Goal: Task Accomplishment & Management: Complete application form

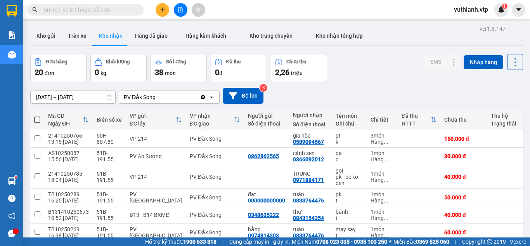
click at [101, 99] on input "[DATE] – [DATE]" at bounding box center [73, 97] width 85 height 12
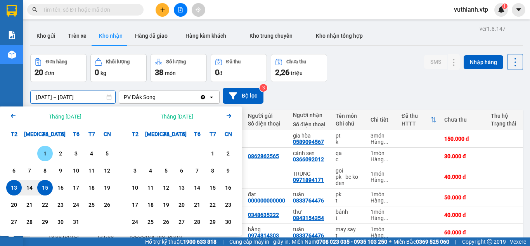
click at [45, 152] on div "1" at bounding box center [45, 153] width 11 height 9
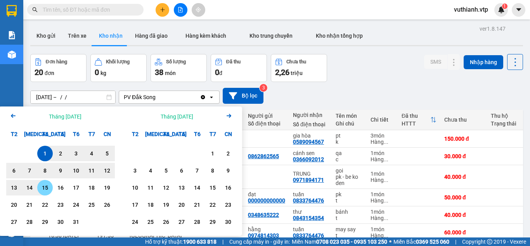
click at [45, 190] on div "15" at bounding box center [45, 187] width 11 height 9
type input "[DATE] – [DATE]"
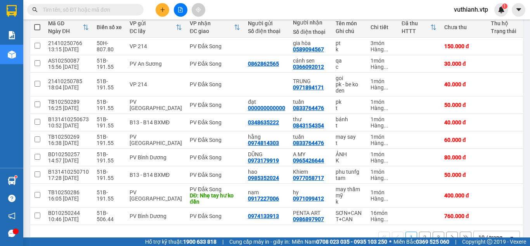
scroll to position [115, 0]
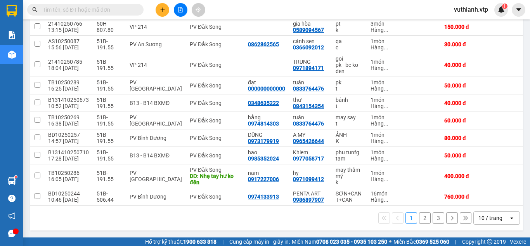
click at [434, 221] on button "3" at bounding box center [439, 218] width 12 height 12
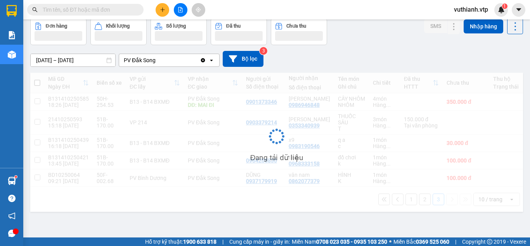
scroll to position [36, 0]
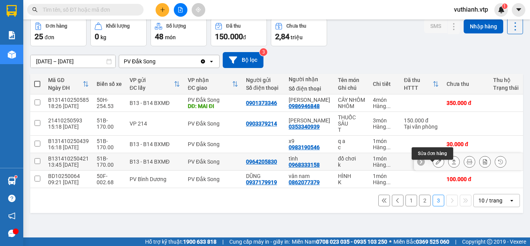
click at [433, 167] on button at bounding box center [438, 162] width 11 height 14
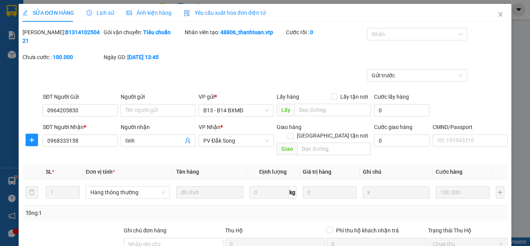
type input "0964205830"
type input "0968333158"
type input "tình"
type input "0"
type input "100.000"
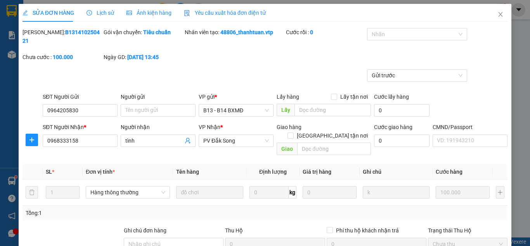
type input "100.000"
type input "5.000"
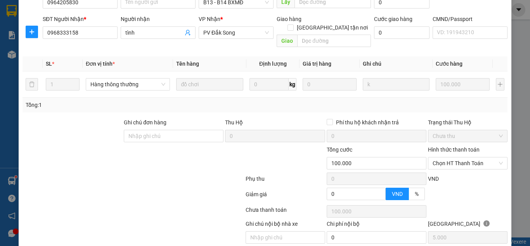
scroll to position [122, 0]
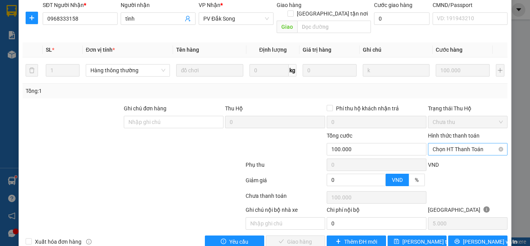
click at [469, 143] on span "Chọn HT Thanh Toán" at bounding box center [468, 149] width 70 height 12
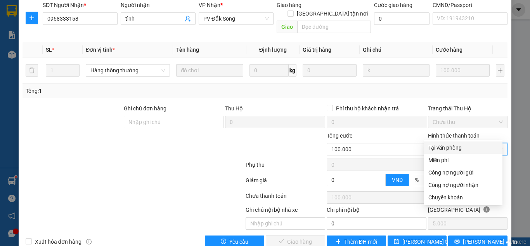
click at [467, 149] on div "Tại văn phòng" at bounding box center [463, 147] width 69 height 9
type input "0"
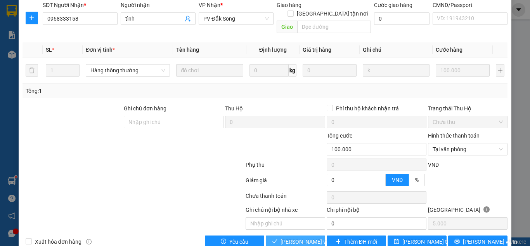
click at [312, 237] on span "[PERSON_NAME] và Giao hàng" at bounding box center [318, 241] width 75 height 9
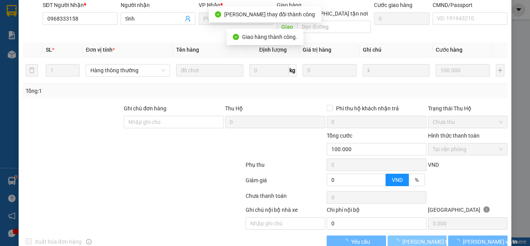
click at [411, 237] on span "[PERSON_NAME] thay đổi" at bounding box center [434, 241] width 62 height 9
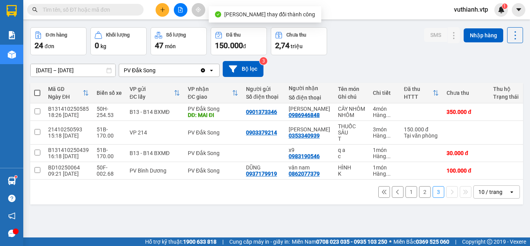
scroll to position [36, 0]
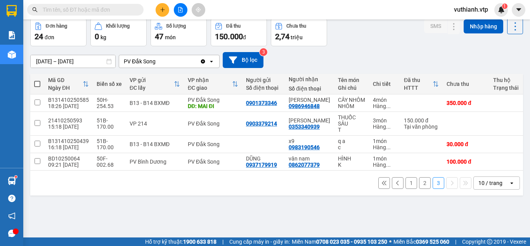
click at [160, 3] on div at bounding box center [180, 10] width 58 height 14
click at [165, 12] on icon "plus" at bounding box center [162, 9] width 5 height 5
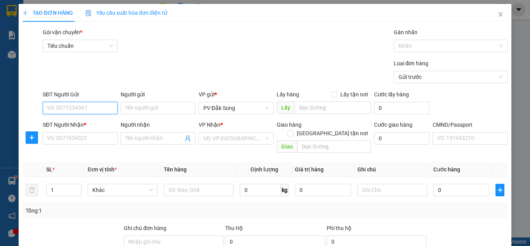
click at [87, 109] on input "SĐT Người Gửi" at bounding box center [80, 108] width 75 height 12
type input "0924249239"
click at [95, 122] on div "0924249239 - nk dsong" at bounding box center [79, 123] width 65 height 9
type input "nk dsong"
type input "0969210968"
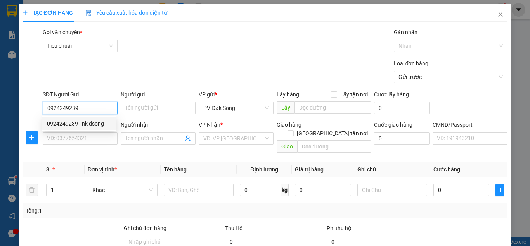
type input "bt"
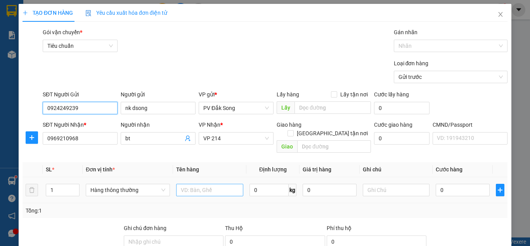
type input "0924249239"
click at [200, 184] on input "text" at bounding box center [209, 190] width 67 height 12
type input "răng"
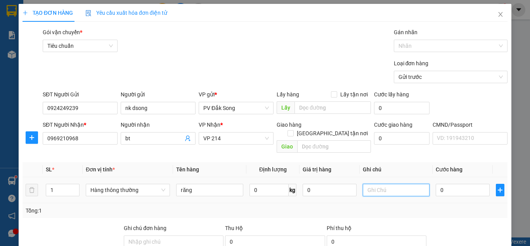
click at [407, 184] on input "text" at bounding box center [396, 190] width 67 height 12
type input "h"
click at [450, 184] on input "0" at bounding box center [463, 190] width 54 height 12
type input "003"
type input "3"
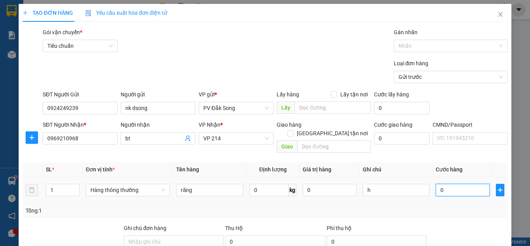
type input "3"
type input "0.030"
type input "30"
type input "00.300"
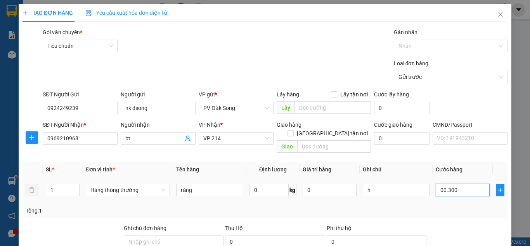
type input "300"
type input "00.003.000"
type input "3.000"
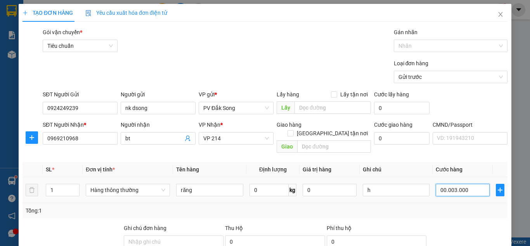
type input "000.030.000"
type input "30.000"
type input "300.000"
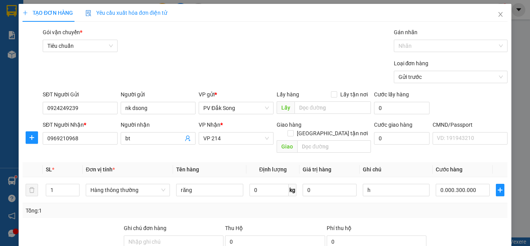
type input "300.000"
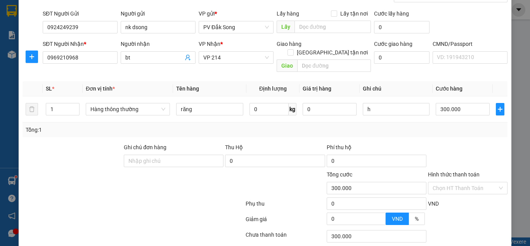
scroll to position [128, 0]
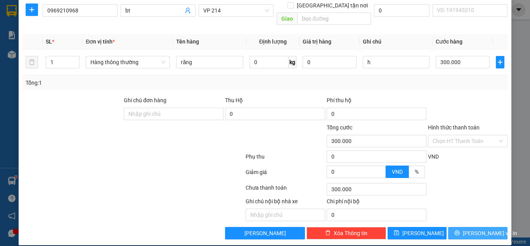
click at [475, 229] on span "[PERSON_NAME] và In" at bounding box center [490, 233] width 54 height 9
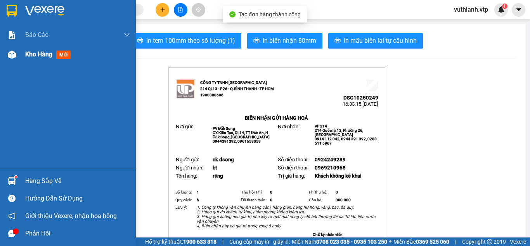
click at [8, 52] on img at bounding box center [12, 54] width 8 height 8
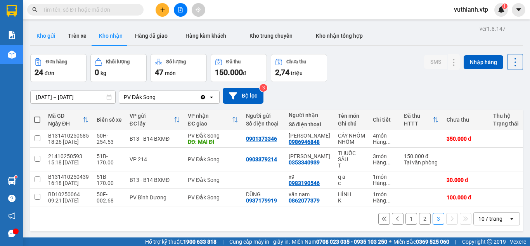
click at [52, 36] on button "Kho gửi" at bounding box center [45, 35] width 31 height 19
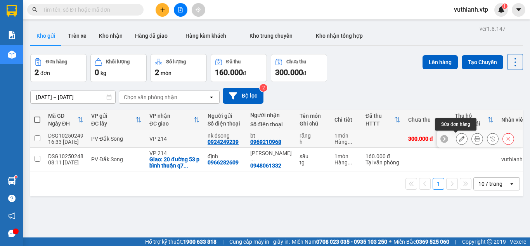
click at [459, 139] on icon at bounding box center [461, 138] width 5 height 5
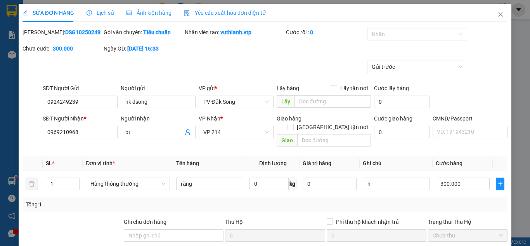
type input "0924249239"
type input "nk dsong"
type input "0969210968"
type input "bt"
type input "0"
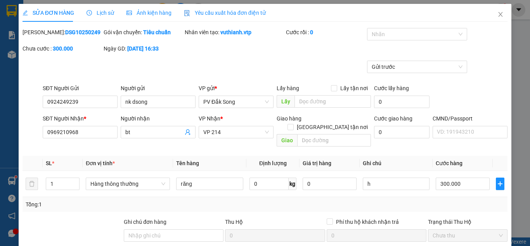
type input "300.000"
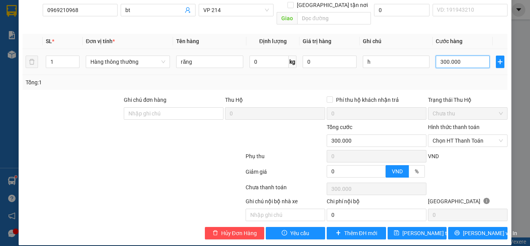
click at [465, 56] on input "300.000" at bounding box center [463, 62] width 54 height 12
click at [455, 56] on input "300.000" at bounding box center [463, 62] width 54 height 12
click at [453, 56] on input "300.000" at bounding box center [463, 62] width 54 height 12
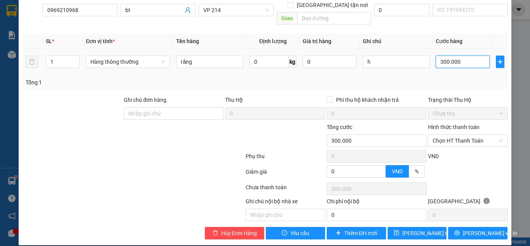
click at [446, 56] on input "300.000" at bounding box center [463, 62] width 54 height 12
click at [457, 56] on input "300.000" at bounding box center [463, 62] width 54 height 12
type input "30.000"
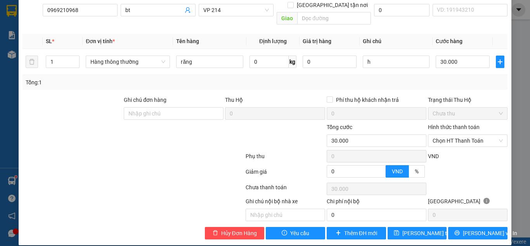
click at [458, 78] on div "Tổng: 1" at bounding box center [265, 82] width 479 height 9
click at [415, 229] on span "[PERSON_NAME] thay đổi" at bounding box center [434, 233] width 62 height 9
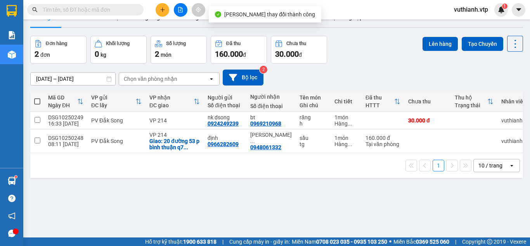
scroll to position [36, 0]
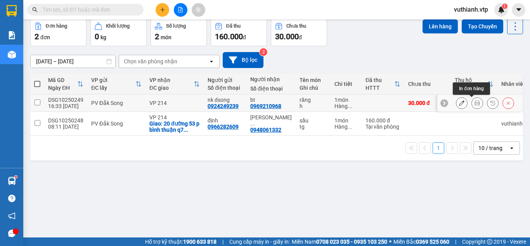
click at [472, 101] on button at bounding box center [477, 103] width 11 height 14
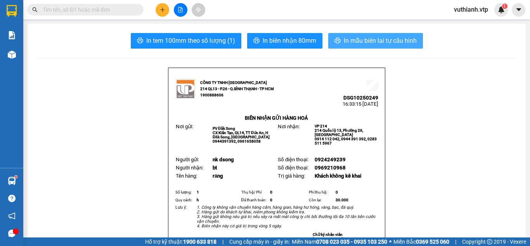
click at [353, 47] on button "In mẫu biên lai tự cấu hình" at bounding box center [375, 41] width 95 height 16
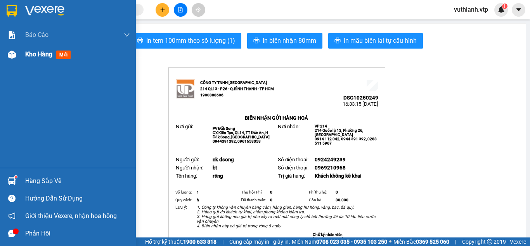
click at [21, 58] on div "Kho hàng mới" at bounding box center [68, 54] width 136 height 19
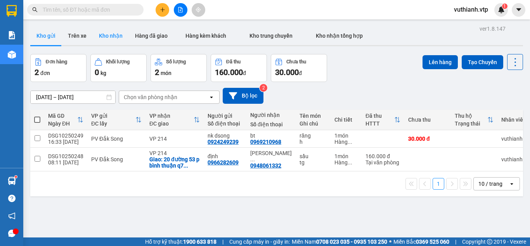
click at [114, 37] on button "Kho nhận" at bounding box center [111, 35] width 36 height 19
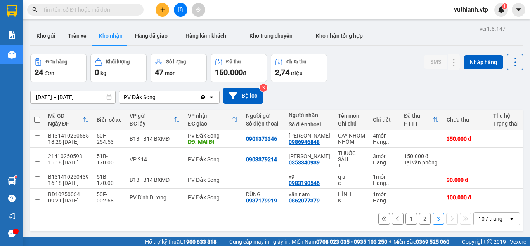
click at [406, 224] on button "1" at bounding box center [412, 219] width 12 height 12
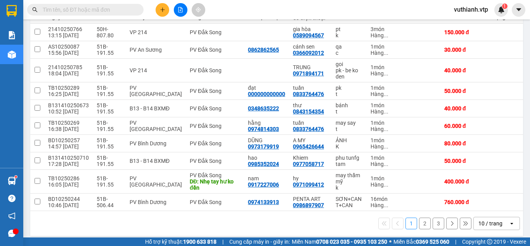
scroll to position [108, 0]
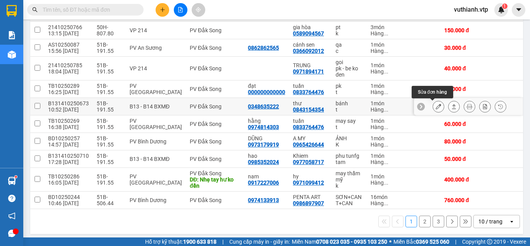
click at [436, 104] on icon at bounding box center [438, 106] width 5 height 5
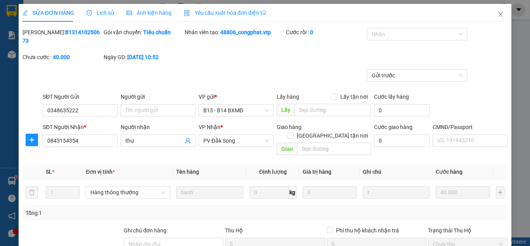
type input "0348635222"
type input "0843154354"
type input "thư"
type input "0"
type input "40.000"
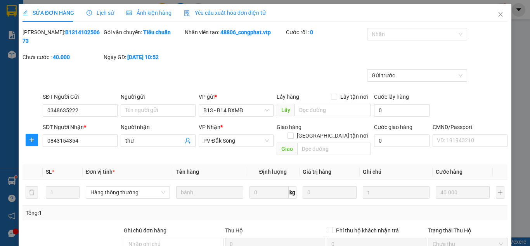
type input "40.000"
type input "2.000"
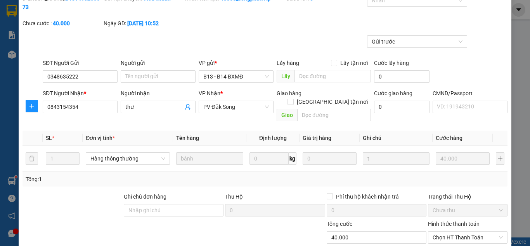
scroll to position [53, 0]
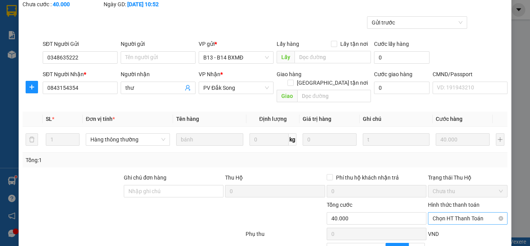
click at [470, 212] on span "Chọn HT Thanh Toán" at bounding box center [468, 218] width 70 height 12
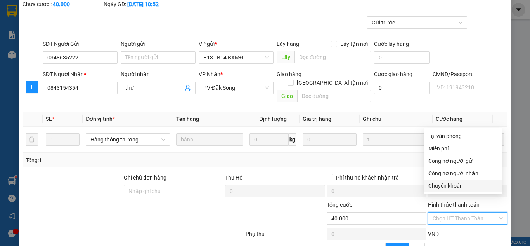
click at [446, 182] on div "Chuyển khoản" at bounding box center [463, 185] width 69 height 9
type input "0"
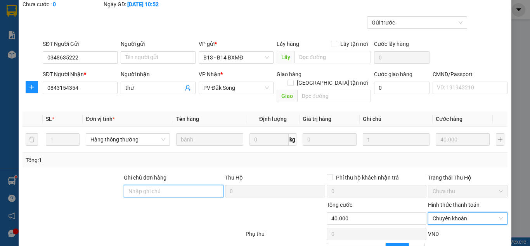
click at [173, 185] on input "Ghi chú đơn hàng" at bounding box center [174, 191] width 100 height 12
type input "3"
type input "40k tk6868 16h34p [DATE]"
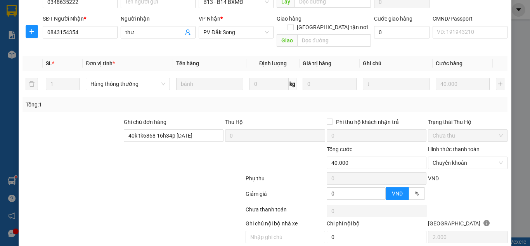
scroll to position [122, 0]
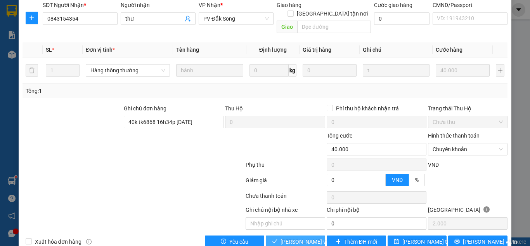
click at [284, 237] on span "[PERSON_NAME] và Giao hàng" at bounding box center [318, 241] width 75 height 9
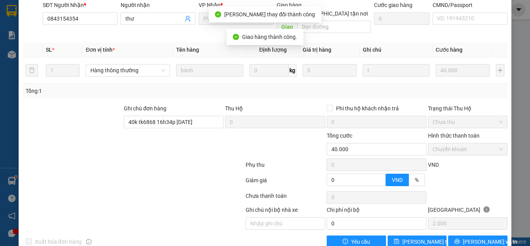
click at [411, 231] on div "SỬA ĐƠN HÀNG Lịch sử Ảnh kiện hàng Yêu cầu xuất hóa đơn điện tử Total Paid Fee …" at bounding box center [265, 68] width 493 height 372
click at [415, 237] on span "[PERSON_NAME] thay đổi" at bounding box center [434, 241] width 62 height 9
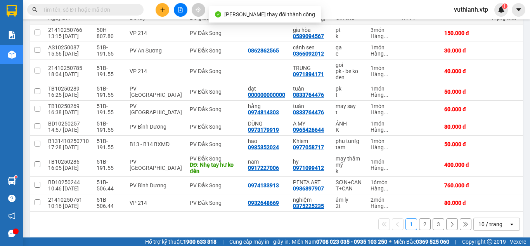
scroll to position [109, 0]
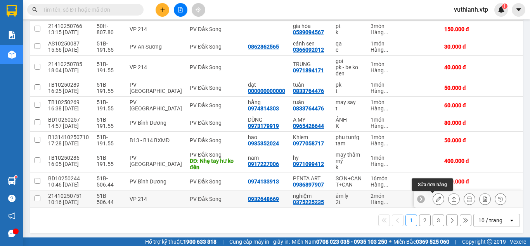
click at [436, 198] on icon at bounding box center [438, 198] width 5 height 5
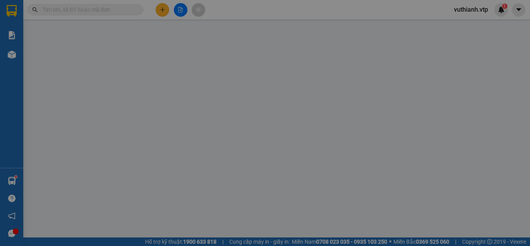
type input "0932648669"
type input "0375225235"
type input "nghiệm"
type input "0"
type input "80.000"
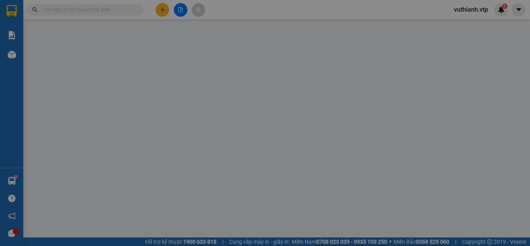
type input "80.000"
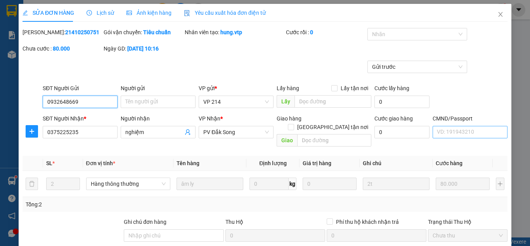
type input "4.000"
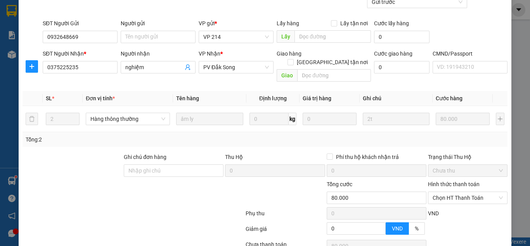
scroll to position [72, 0]
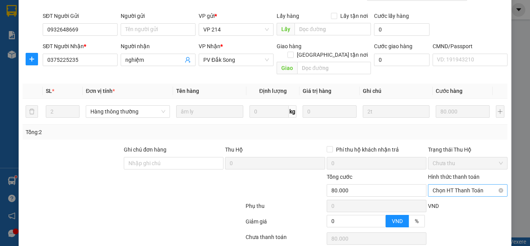
click at [473, 184] on span "Chọn HT Thanh Toán" at bounding box center [468, 190] width 70 height 12
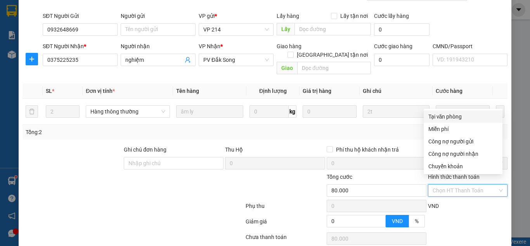
click at [442, 118] on div "Tại văn phòng" at bounding box center [463, 116] width 69 height 9
type input "0"
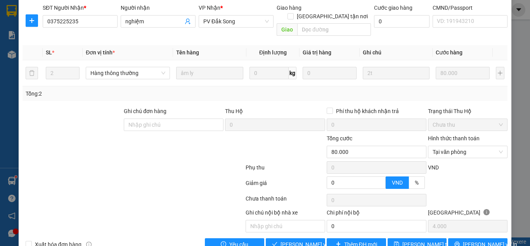
scroll to position [122, 0]
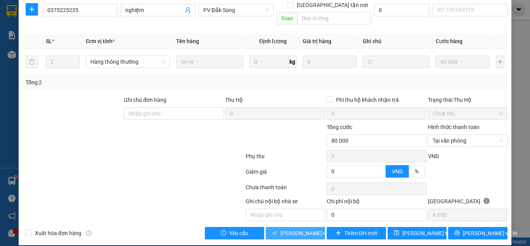
click at [300, 227] on button "[PERSON_NAME] và Giao hàng" at bounding box center [295, 233] width 59 height 12
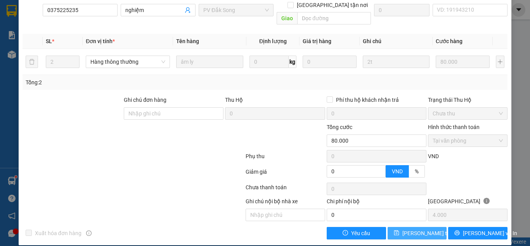
click at [426, 229] on span "[PERSON_NAME] thay đổi" at bounding box center [434, 233] width 62 height 9
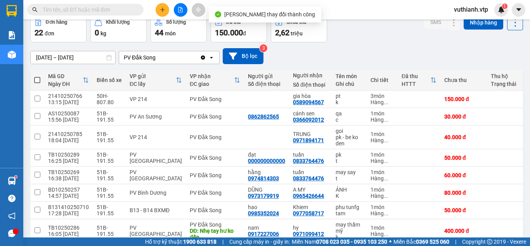
scroll to position [115, 0]
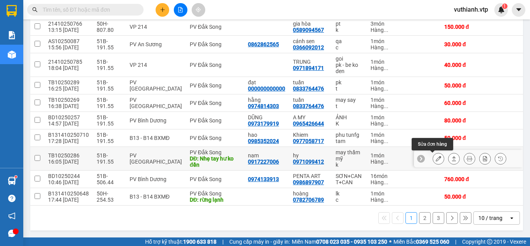
click at [436, 157] on icon at bounding box center [438, 158] width 5 height 5
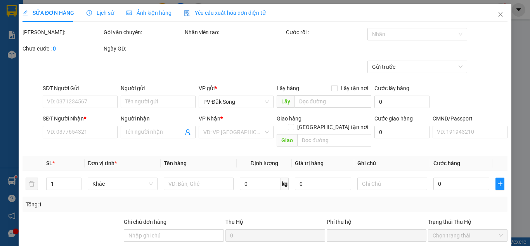
type input "0917227006"
type input "nam"
type input "0971099412"
type input "hy"
type input "Nhẹ tay hư ko đền"
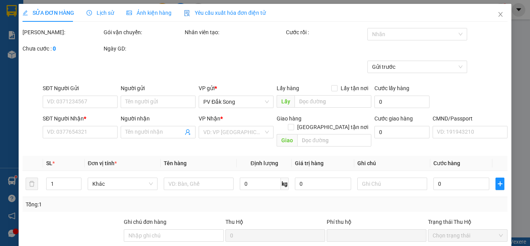
type input "0"
type input "400.000"
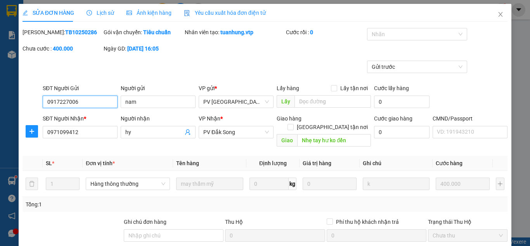
type input "20.000"
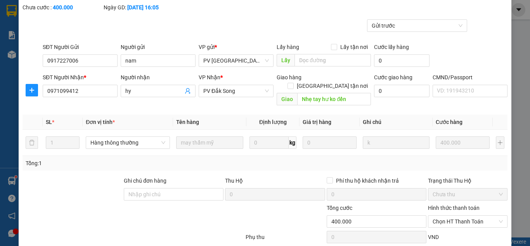
scroll to position [122, 0]
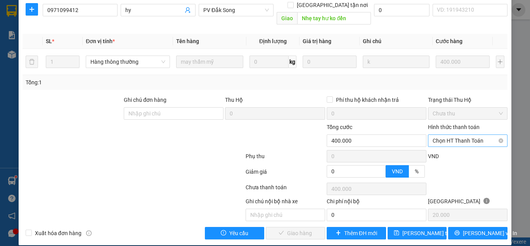
drag, startPoint x: 479, startPoint y: 133, endPoint x: 475, endPoint y: 135, distance: 4.9
click at [479, 135] on span "Chọn HT Thanh Toán" at bounding box center [468, 141] width 70 height 12
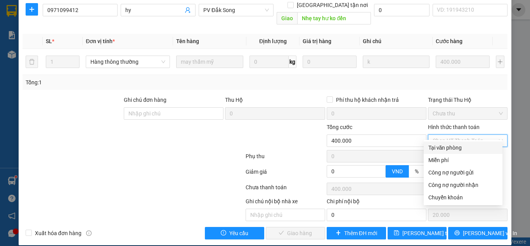
click at [458, 143] on div "Tại văn phòng" at bounding box center [463, 147] width 69 height 9
type input "0"
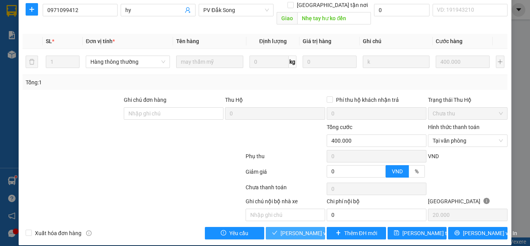
click at [293, 229] on span "[PERSON_NAME] và Giao hàng" at bounding box center [318, 233] width 75 height 9
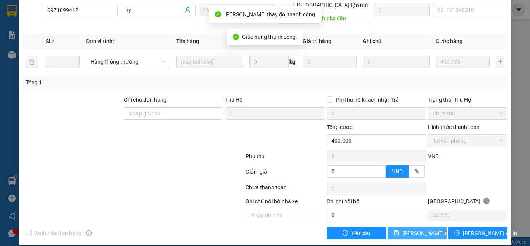
click at [417, 229] on span "[PERSON_NAME] thay đổi" at bounding box center [434, 233] width 62 height 9
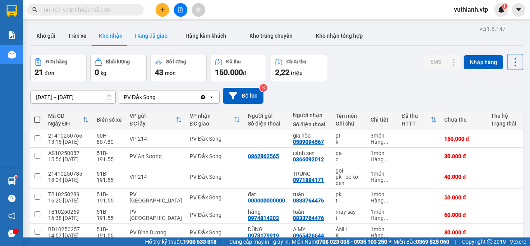
click at [156, 37] on button "Hàng đã giao" at bounding box center [151, 35] width 45 height 19
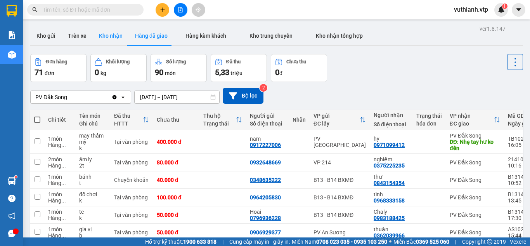
click at [103, 35] on button "Kho nhận" at bounding box center [111, 35] width 36 height 19
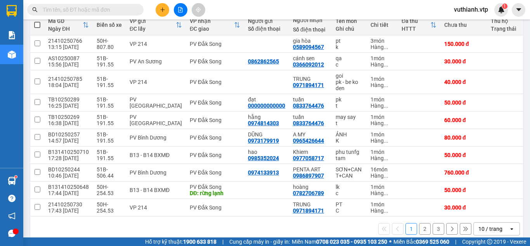
scroll to position [99, 0]
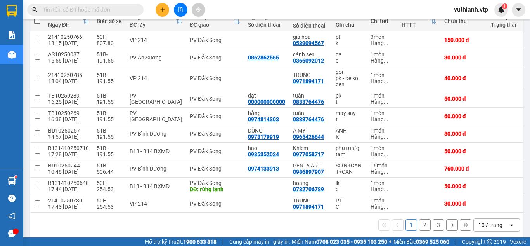
click at [420, 231] on button "2" at bounding box center [425, 225] width 12 height 12
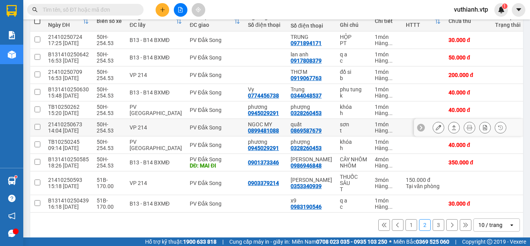
click at [436, 127] on icon at bounding box center [438, 127] width 5 height 5
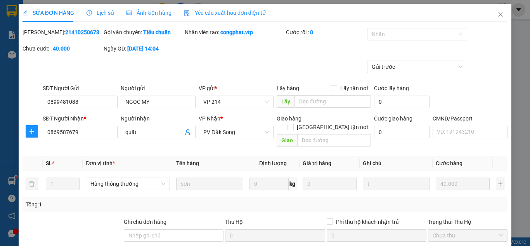
type input "0899481088"
type input "NGOC MY"
type input "0869587679"
type input "quất"
type input "0"
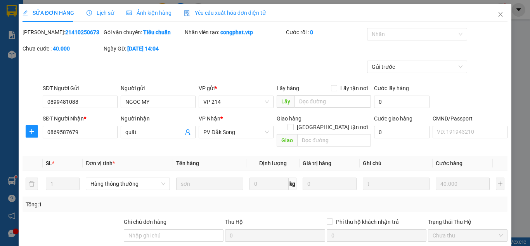
type input "40.000"
type input "2.000"
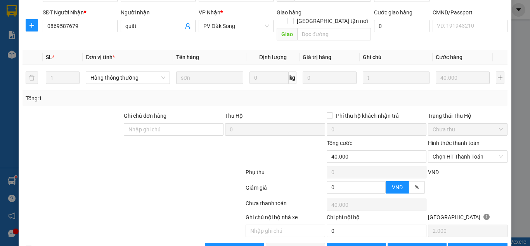
scroll to position [122, 0]
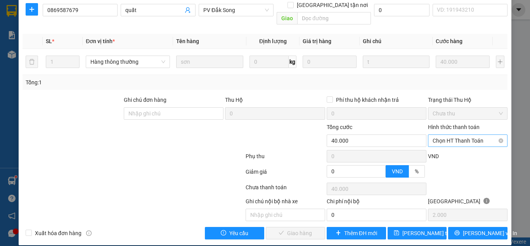
click at [453, 135] on span "Chọn HT Thanh Toán" at bounding box center [468, 141] width 70 height 12
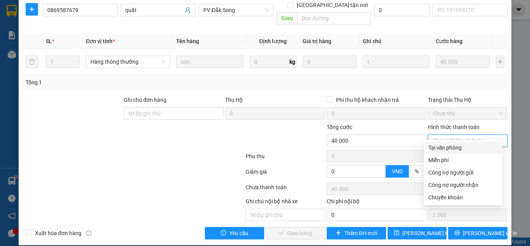
click at [452, 148] on div "Tại văn phòng" at bounding box center [463, 147] width 69 height 9
type input "0"
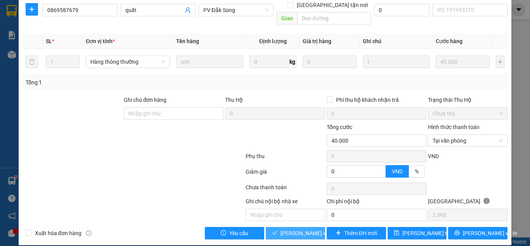
click at [290, 229] on span "[PERSON_NAME] và Giao hàng" at bounding box center [318, 233] width 75 height 9
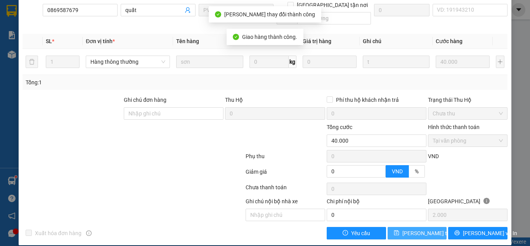
click at [416, 229] on span "[PERSON_NAME] thay đổi" at bounding box center [434, 233] width 62 height 9
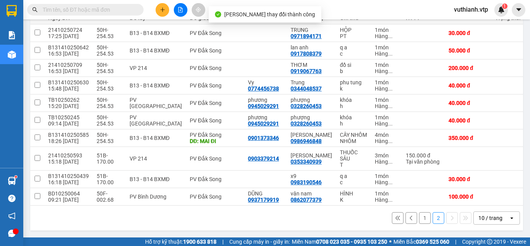
scroll to position [115, 0]
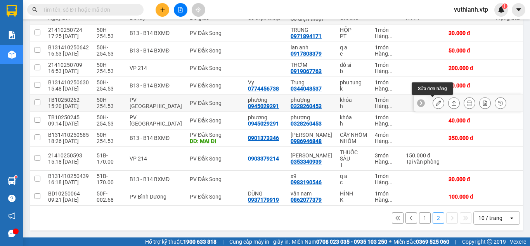
click at [436, 100] on icon at bounding box center [438, 102] width 5 height 5
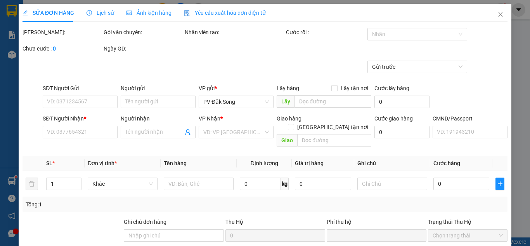
type input "0945029291"
type input "phương"
type input "0328260453"
type input "phượng"
type input "0"
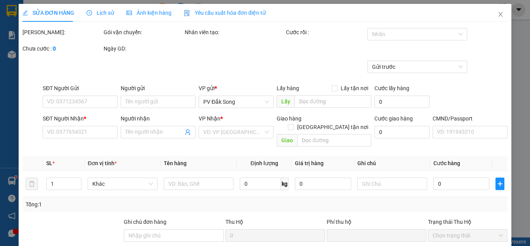
type input "40.000"
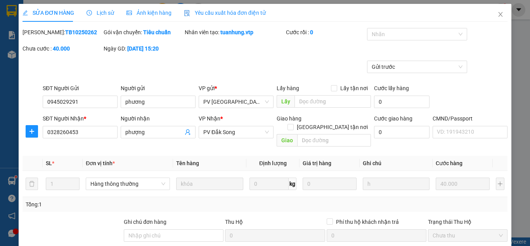
type input "2.000"
click at [525, 128] on div "SỬA ĐƠN HÀNG Lịch sử Ảnh kiện hàng Yêu cầu xuất hóa đơn điện tử Total Paid Fee …" at bounding box center [265, 123] width 530 height 246
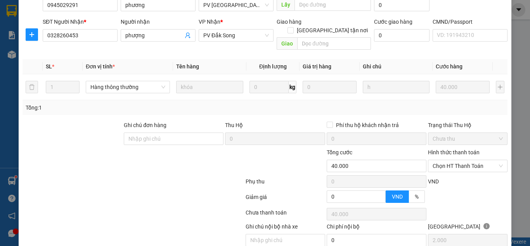
scroll to position [122, 0]
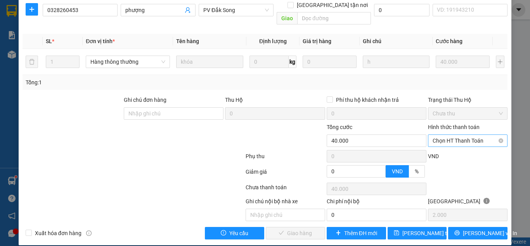
click at [465, 135] on span "Chọn HT Thanh Toán" at bounding box center [468, 141] width 70 height 12
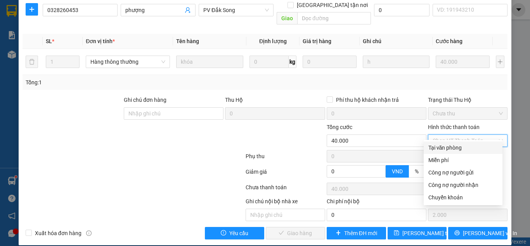
click at [460, 145] on div "Tại văn phòng" at bounding box center [463, 147] width 69 height 9
type input "0"
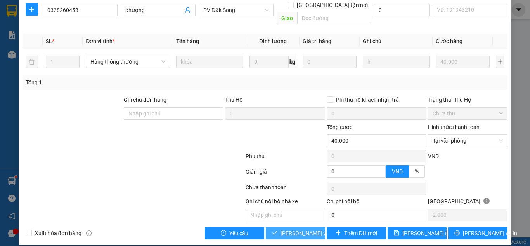
drag, startPoint x: 301, startPoint y: 225, endPoint x: 311, endPoint y: 220, distance: 10.6
click at [300, 229] on span "[PERSON_NAME] và Giao hàng" at bounding box center [318, 233] width 75 height 9
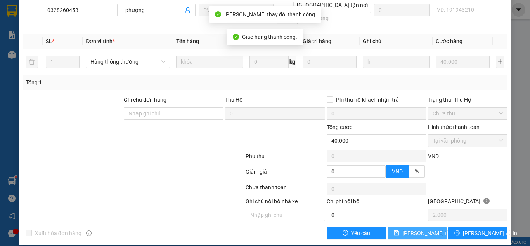
click at [416, 229] on span "[PERSON_NAME] thay đổi" at bounding box center [434, 233] width 62 height 9
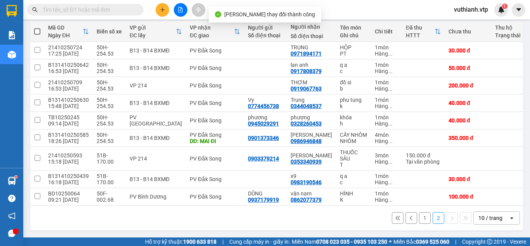
scroll to position [97, 0]
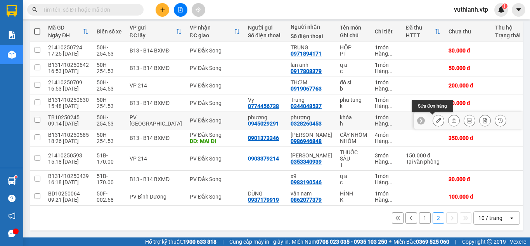
click at [436, 118] on icon at bounding box center [438, 120] width 5 height 5
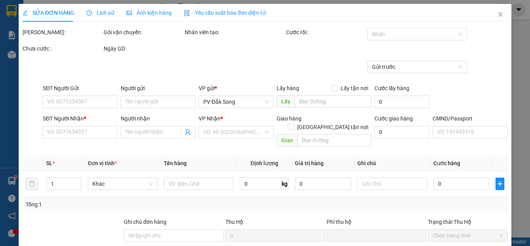
type input "0945029291"
type input "phương"
type input "0328260453"
type input "phượng"
type input "0"
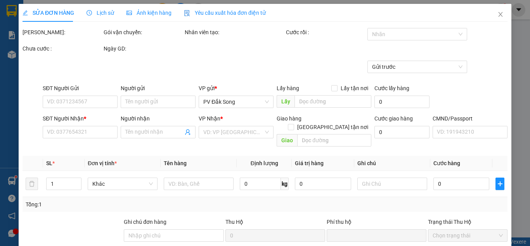
type input "40.000"
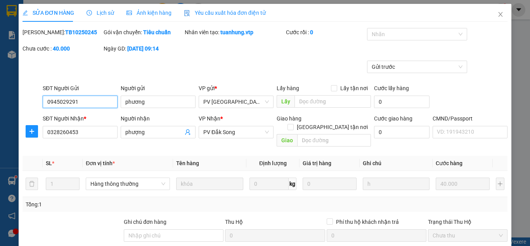
type input "2.000"
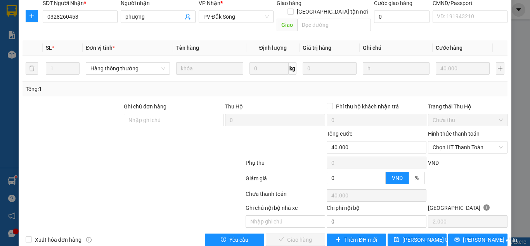
scroll to position [122, 0]
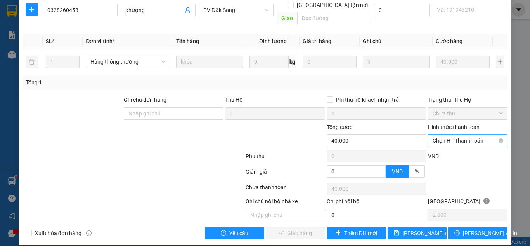
click at [463, 135] on span "Chọn HT Thanh Toán" at bounding box center [468, 141] width 70 height 12
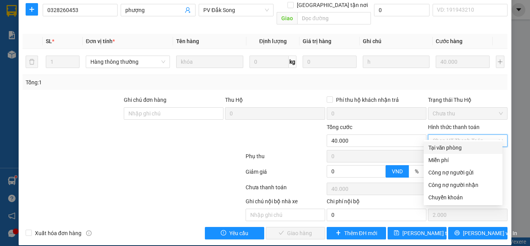
click at [455, 143] on div "Tại văn phòng" at bounding box center [463, 147] width 69 height 9
type input "0"
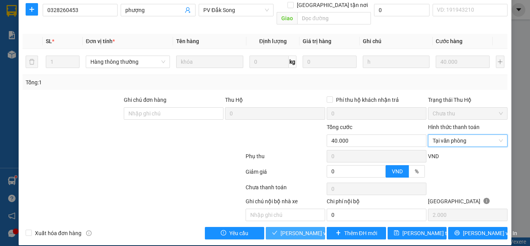
click at [289, 229] on span "[PERSON_NAME] và Giao hàng" at bounding box center [318, 233] width 75 height 9
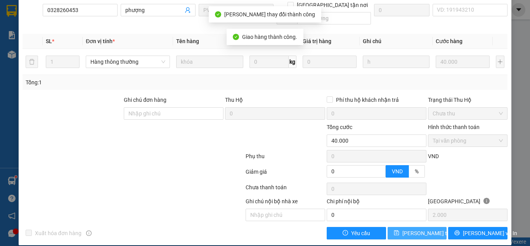
click at [418, 229] on span "[PERSON_NAME] thay đổi" at bounding box center [434, 233] width 62 height 9
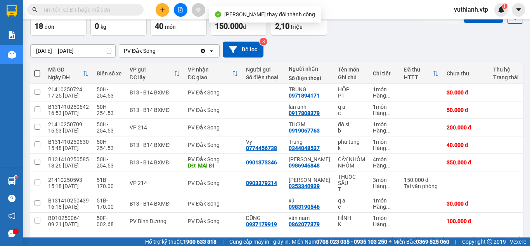
scroll to position [80, 0]
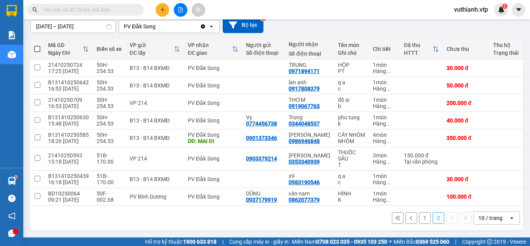
click at [420, 218] on button "1" at bounding box center [425, 218] width 12 height 12
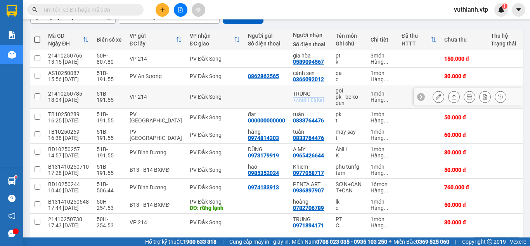
drag, startPoint x: 319, startPoint y: 97, endPoint x: 283, endPoint y: 102, distance: 36.0
click at [289, 102] on td "TRUNG 0971894171" at bounding box center [310, 97] width 43 height 24
checkbox input "true"
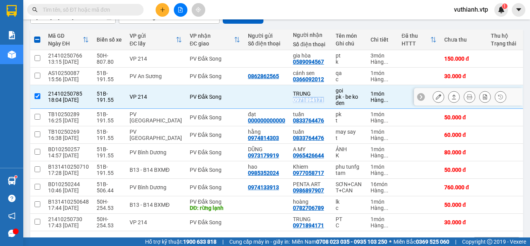
copy div "0971894171"
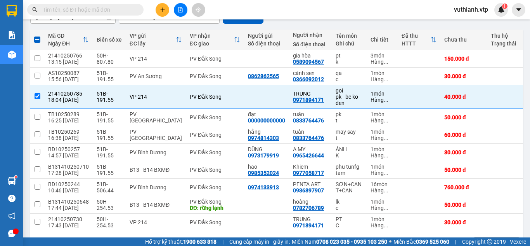
click at [128, 12] on input "text" at bounding box center [89, 9] width 92 height 9
paste input "0971894171"
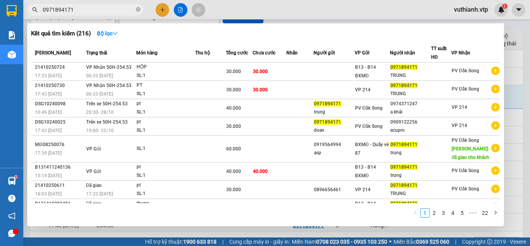
scroll to position [0, 0]
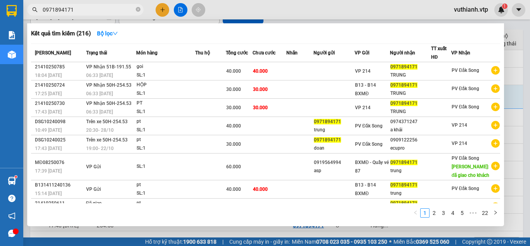
type input "0971894171"
click at [518, 61] on div at bounding box center [265, 123] width 530 height 246
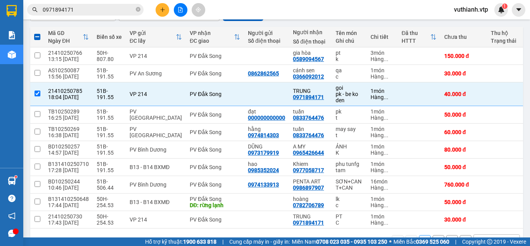
scroll to position [59, 0]
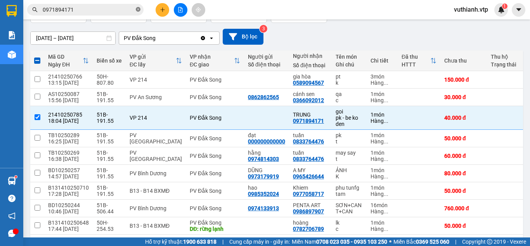
click at [137, 9] on icon "close-circle" at bounding box center [138, 9] width 5 height 5
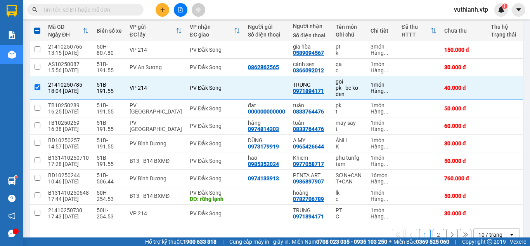
scroll to position [87, 0]
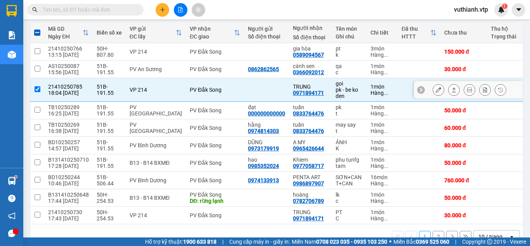
click at [36, 88] on input "checkbox" at bounding box center [38, 89] width 6 height 6
checkbox input "false"
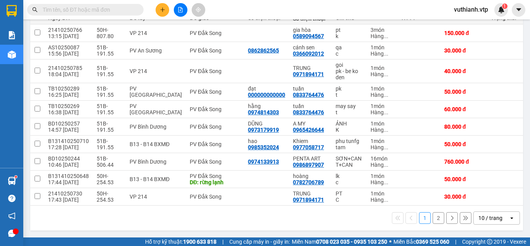
scroll to position [109, 0]
click at [164, 9] on icon "plus" at bounding box center [162, 9] width 5 height 5
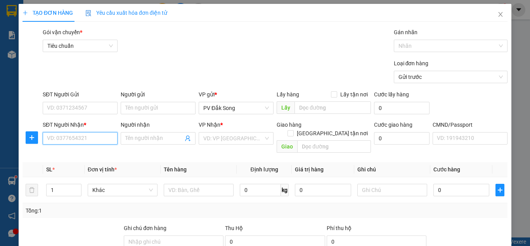
click at [85, 139] on input "SĐT Người Nhận *" at bounding box center [80, 138] width 75 height 12
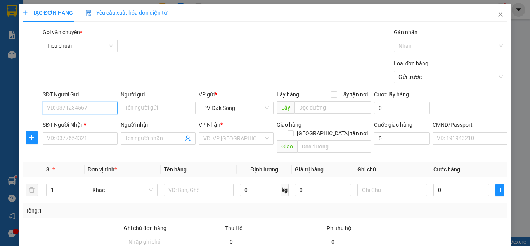
click at [82, 104] on input "SĐT Người Gửi" at bounding box center [80, 108] width 75 height 12
click at [80, 120] on div "0706067925 - hùng" at bounding box center [79, 123] width 65 height 9
type input "0706067925"
type input "hùng"
type input "0974497748"
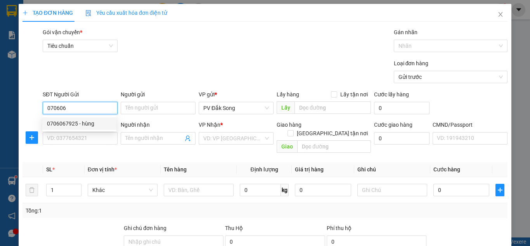
type input "toàn"
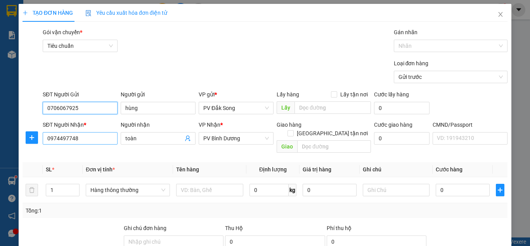
type input "0706067925"
click at [85, 136] on input "0974497748" at bounding box center [80, 138] width 75 height 12
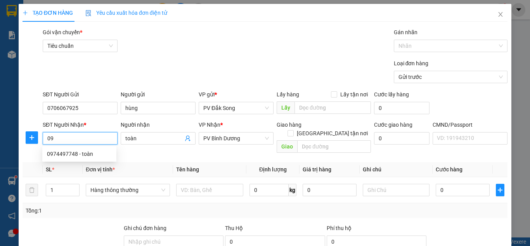
type input "0"
type input "0899960304"
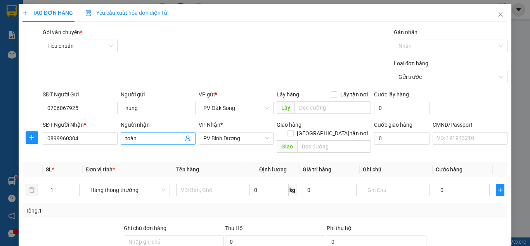
click at [151, 140] on input "toàn" at bounding box center [154, 138] width 58 height 9
type input "t"
click at [243, 141] on span "PV Bình Dương" at bounding box center [236, 138] width 66 height 12
type input "pt ô [PERSON_NAME]"
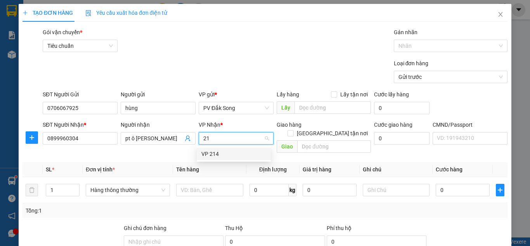
type input "214"
click at [237, 154] on div "VP 214" at bounding box center [233, 153] width 65 height 9
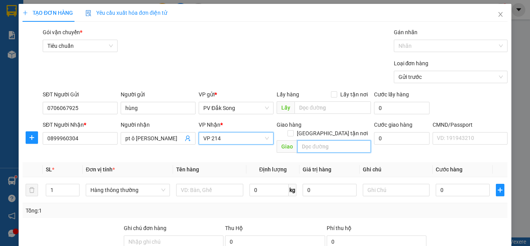
click at [347, 140] on input "text" at bounding box center [334, 146] width 74 height 12
click at [345, 129] on span "[GEOGRAPHIC_DATA] tận nơi" at bounding box center [332, 133] width 77 height 9
click at [293, 130] on input "[GEOGRAPHIC_DATA] tận nơi" at bounding box center [290, 132] width 5 height 5
checkbox input "true"
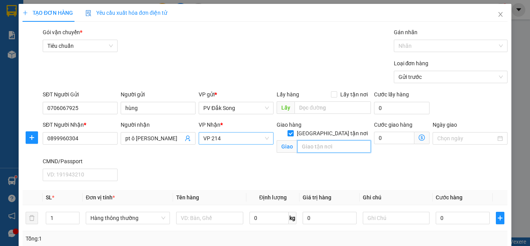
click at [342, 140] on input "text" at bounding box center [334, 146] width 74 height 12
type input "305 [PERSON_NAME] đông hcm"
click at [391, 138] on input "0" at bounding box center [394, 138] width 40 height 12
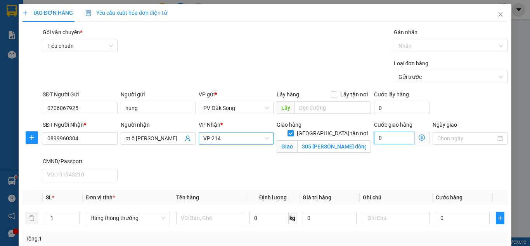
type input "0"
type input "1"
type input "12"
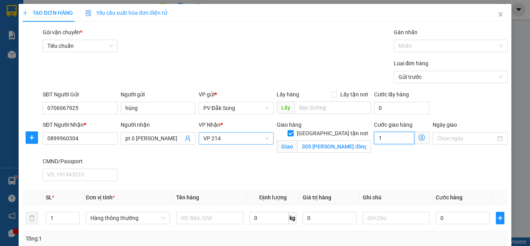
type input "12"
type input "120"
type input "1.200"
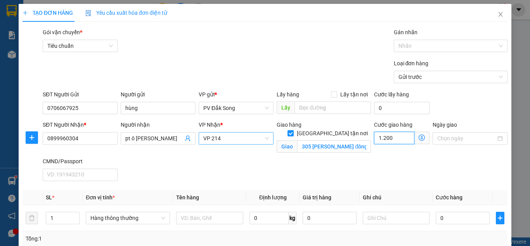
type input "1.200"
type input "12.000"
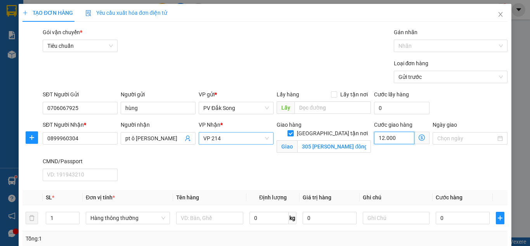
type input "120.000"
click at [401, 151] on div "Cước giao hàng 120.000" at bounding box center [402, 138] width 59 height 36
type input "120.000"
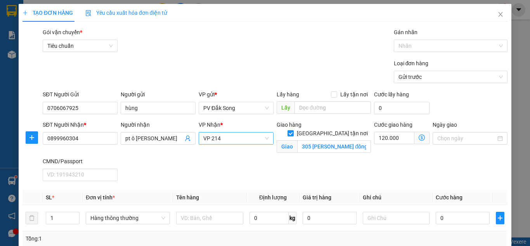
type input "120.000"
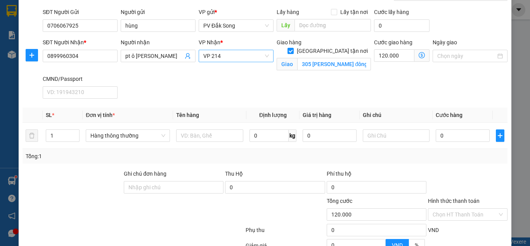
scroll to position [107, 0]
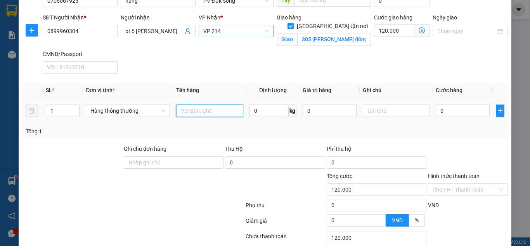
click at [204, 106] on input "text" at bounding box center [209, 110] width 67 height 12
type input "lk"
click at [389, 109] on input "text" at bounding box center [396, 110] width 67 height 12
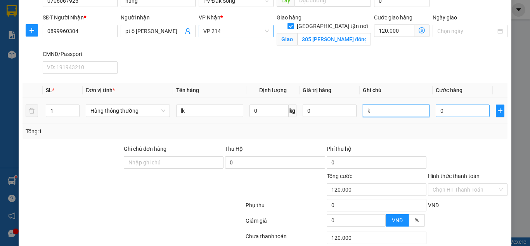
type input "k"
type input ","
type input "m"
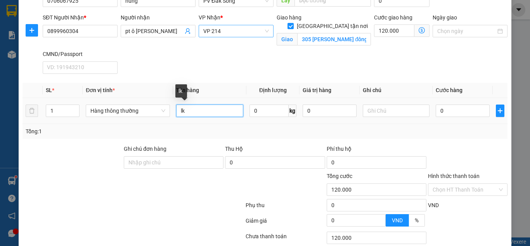
click at [207, 109] on input "lk" at bounding box center [209, 110] width 67 height 12
type input "l"
click at [213, 111] on input "miếng đèn oto" at bounding box center [209, 110] width 67 height 12
type input "miếng đèn otô"
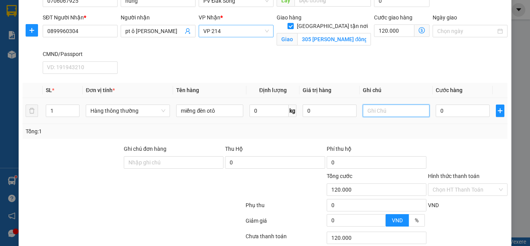
click at [398, 115] on input "text" at bounding box center [396, 110] width 67 height 12
type input "k"
click at [442, 107] on input "0" at bounding box center [463, 110] width 54 height 12
type input "003"
type input "120.003"
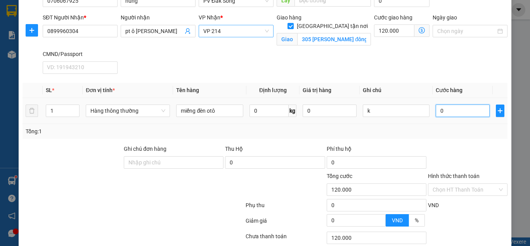
type input "120.003"
type input "0.030"
type input "120.030"
type input "00.300"
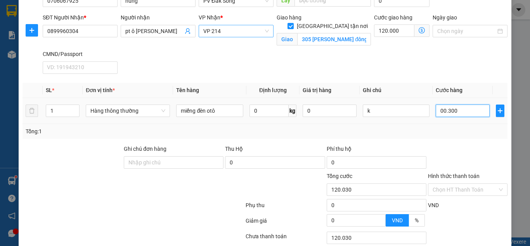
type input "120.300"
type input "0.003.000"
type input "123.000"
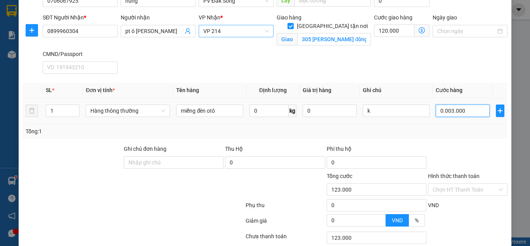
type input "000.030.000"
type input "150.000"
click at [463, 128] on div "Tổng: 1" at bounding box center [265, 131] width 479 height 9
type input "30.000"
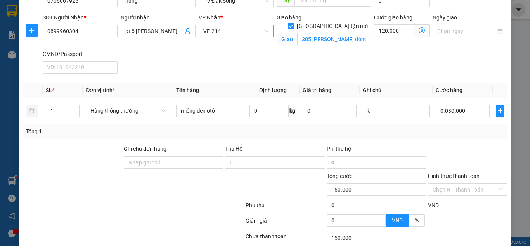
type input "150.000"
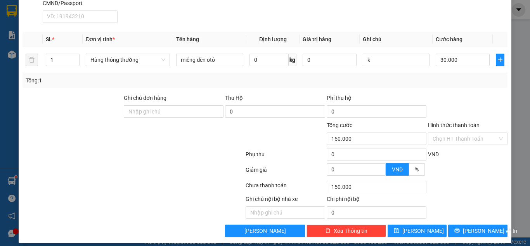
scroll to position [164, 0]
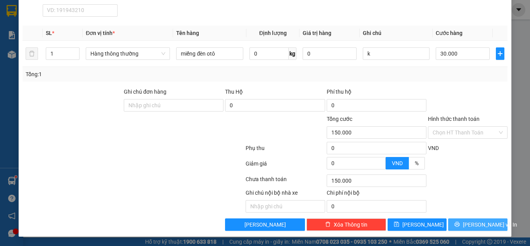
click at [471, 227] on span "[PERSON_NAME] và In" at bounding box center [490, 224] width 54 height 9
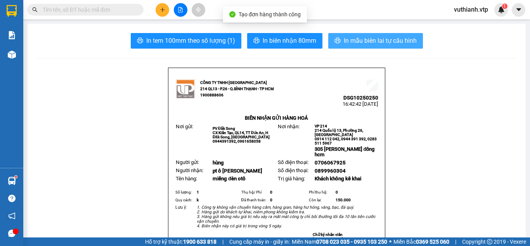
click at [375, 39] on span "In mẫu biên lai tự cấu hình" at bounding box center [380, 41] width 73 height 10
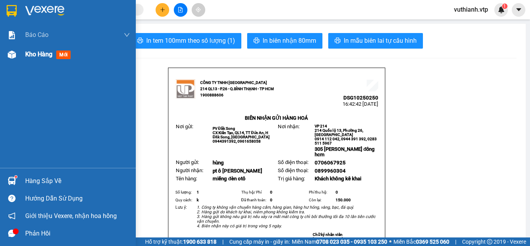
click at [16, 54] on div at bounding box center [12, 55] width 14 height 14
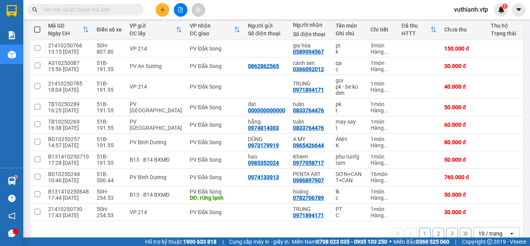
scroll to position [109, 0]
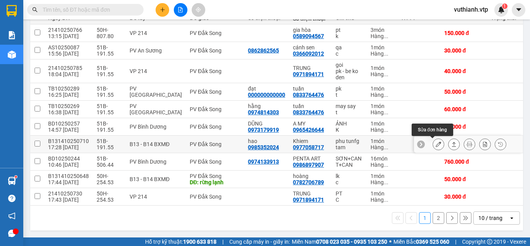
click at [436, 142] on icon at bounding box center [438, 143] width 5 height 5
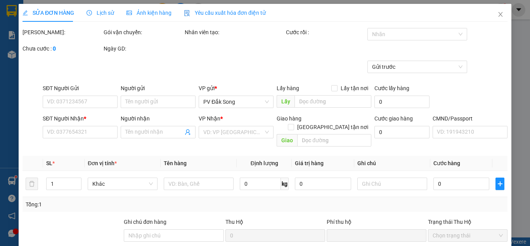
type input "2.500"
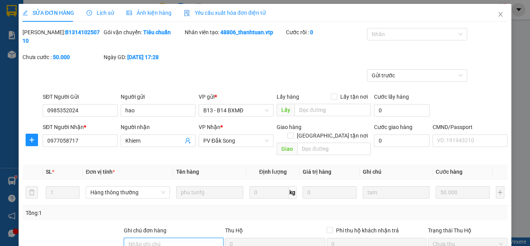
type input "0985352024"
type input "hao"
type input "0977058717"
type input "Khiem"
type input "0"
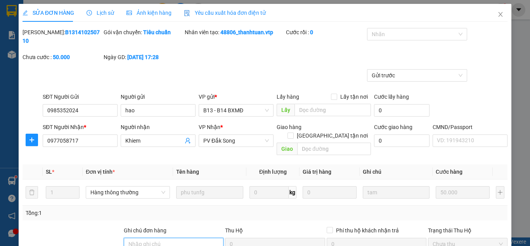
type input "50.000"
click at [144, 238] on input "Ghi chú đơn hàng" at bounding box center [174, 244] width 100 height 12
type input "50k tk6868 16h43p [DATE]"
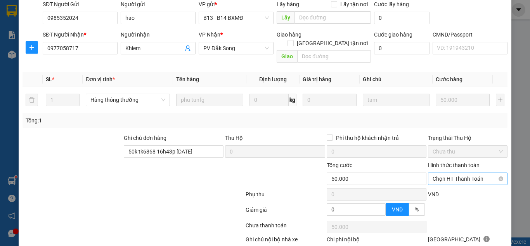
scroll to position [95, 0]
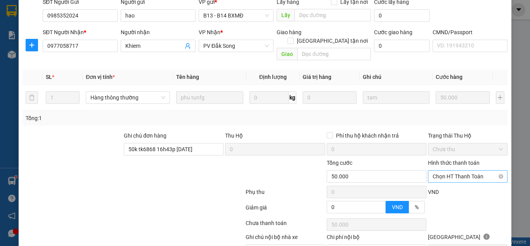
click at [456, 170] on span "Chọn HT Thanh Toán" at bounding box center [468, 176] width 70 height 12
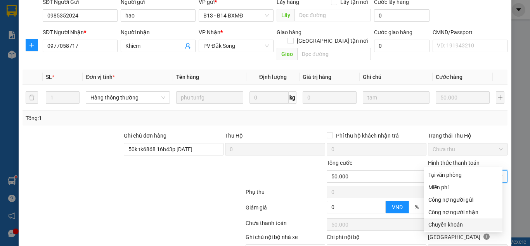
click at [441, 223] on div "Chuyển khoản" at bounding box center [463, 224] width 69 height 9
type input "0"
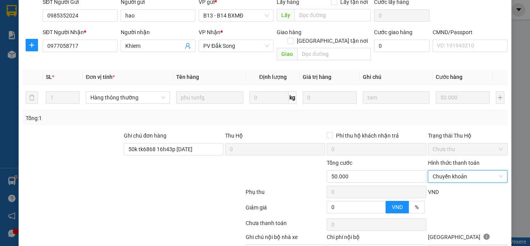
scroll to position [122, 0]
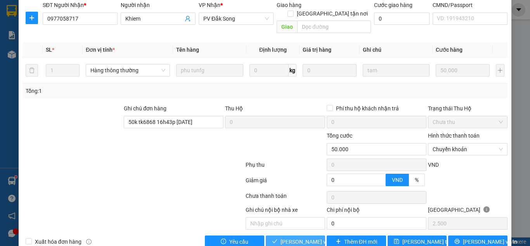
click at [304, 237] on span "[PERSON_NAME] và Giao hàng" at bounding box center [318, 241] width 75 height 9
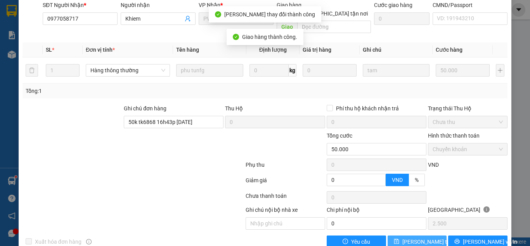
click at [425, 237] on span "[PERSON_NAME] thay đổi" at bounding box center [434, 241] width 62 height 9
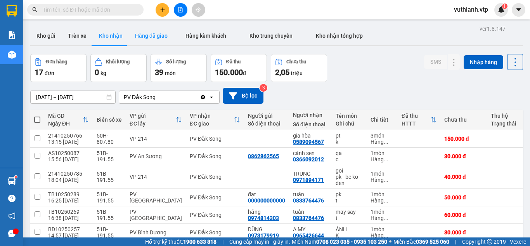
click at [153, 39] on button "Hàng đã giao" at bounding box center [151, 35] width 45 height 19
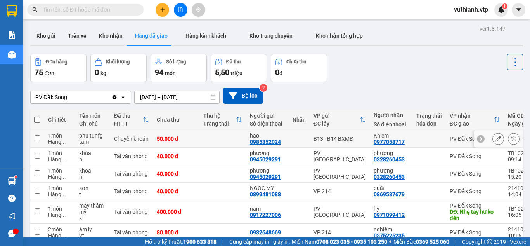
click at [496, 141] on icon at bounding box center [498, 138] width 5 height 5
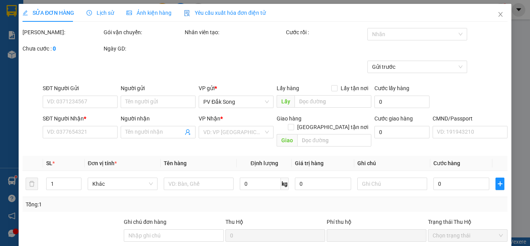
type input "0985352024"
type input "hao"
type input "0977058717"
type input "Khiem"
type input "50k tk6868 16h43p [DATE]"
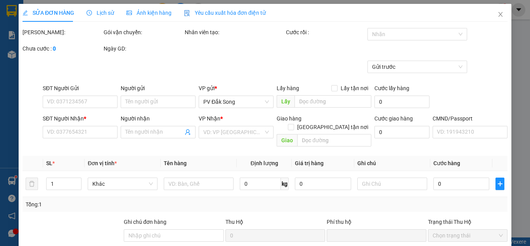
type input "0"
type input "50.000"
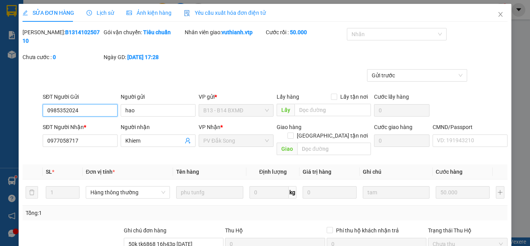
type input "2.500"
click at [499, 14] on span "Close" at bounding box center [501, 15] width 22 height 22
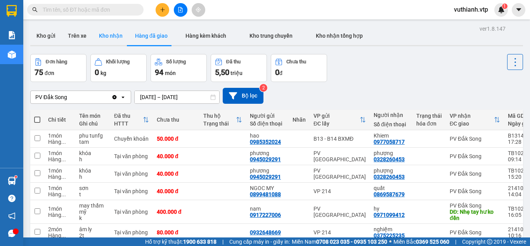
click at [115, 32] on button "Kho nhận" at bounding box center [111, 35] width 36 height 19
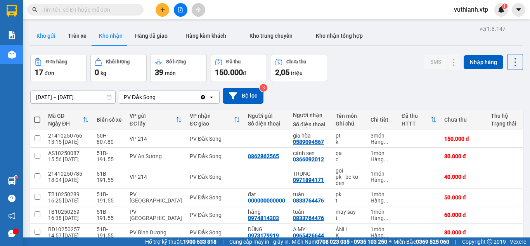
click at [52, 36] on button "Kho gửi" at bounding box center [45, 35] width 31 height 19
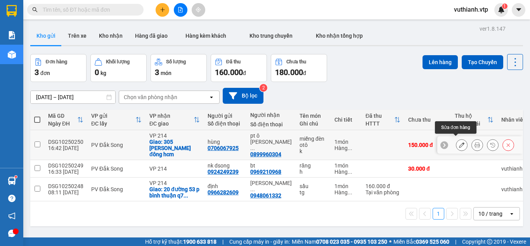
click at [459, 142] on icon at bounding box center [461, 144] width 5 height 5
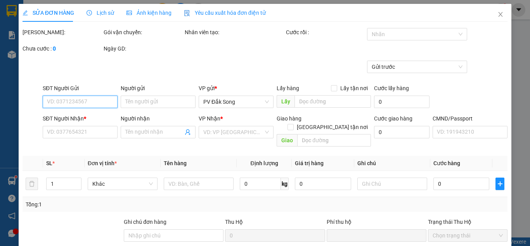
type input "0706067925"
type input "hùng"
type input "0899960304"
type input "pt ô [PERSON_NAME]"
checkbox input "true"
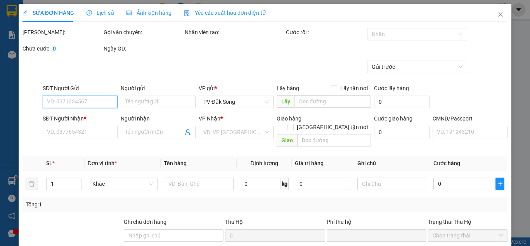
type input "305 [PERSON_NAME] đông hcm"
type input "0"
type input "150.000"
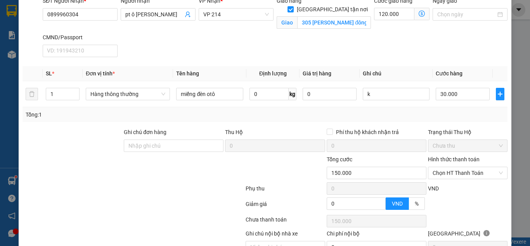
scroll to position [126, 0]
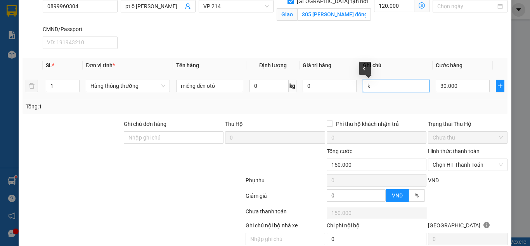
click at [373, 86] on input "k" at bounding box center [396, 86] width 67 height 12
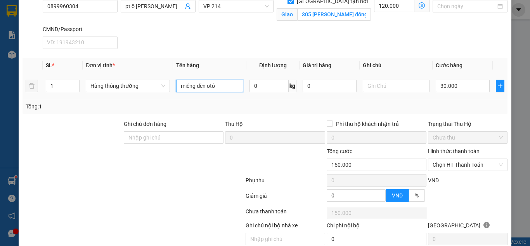
click at [232, 89] on input "miếng đèn otô" at bounding box center [209, 86] width 67 height 12
type input "m"
type input "lk ô tô"
click at [397, 86] on input "text" at bounding box center [396, 86] width 67 height 12
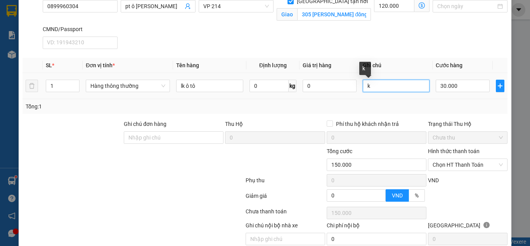
type input "k"
type input "h"
type input "k"
type input "h"
type input "k bao hư hỏng"
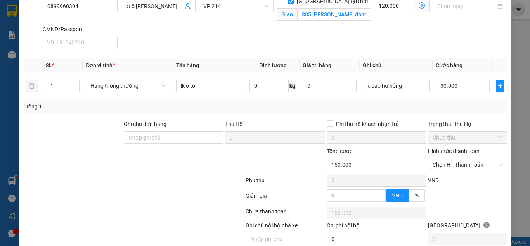
scroll to position [158, 0]
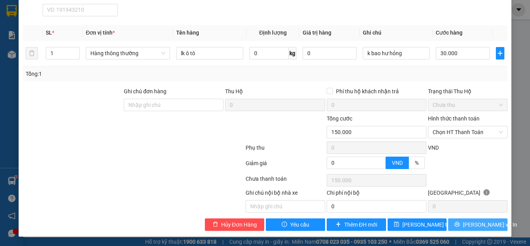
click at [472, 226] on span "[PERSON_NAME] và In" at bounding box center [490, 224] width 54 height 9
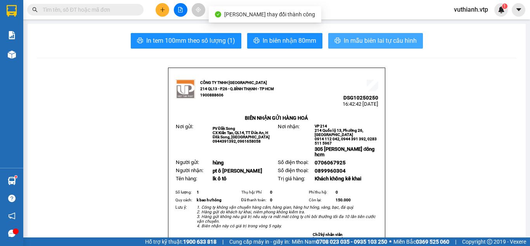
click at [390, 38] on span "In mẫu biên lai tự cấu hình" at bounding box center [380, 41] width 73 height 10
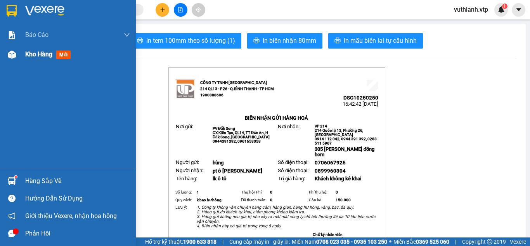
click at [19, 54] on div "Kho hàng mới" at bounding box center [68, 54] width 136 height 19
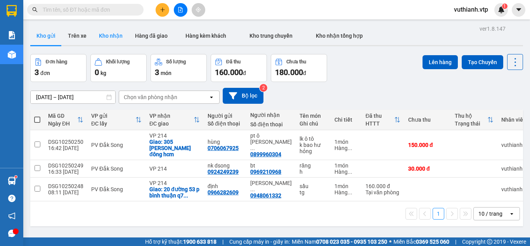
click at [106, 35] on button "Kho nhận" at bounding box center [111, 35] width 36 height 19
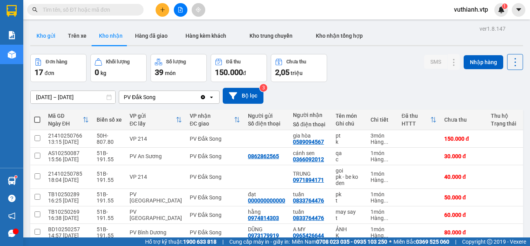
click at [43, 35] on button "Kho gửi" at bounding box center [45, 35] width 31 height 19
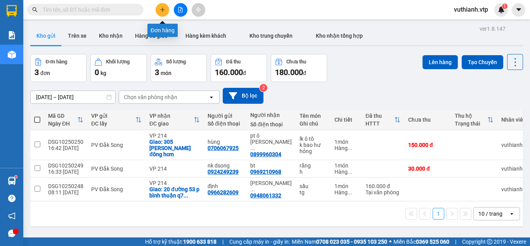
click at [157, 12] on button at bounding box center [163, 10] width 14 height 14
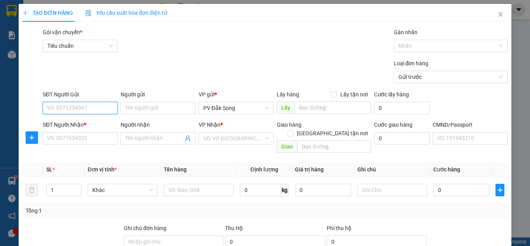
click at [69, 107] on input "SĐT Người Gửi" at bounding box center [80, 108] width 75 height 12
click at [76, 122] on div "0968110143 - huy" at bounding box center [79, 123] width 65 height 9
type input "0968110143"
type input "huy"
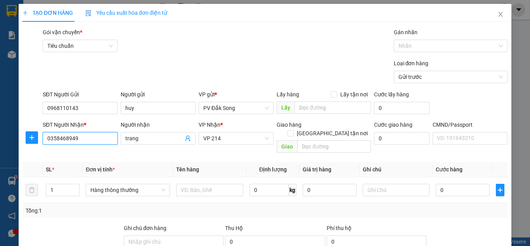
click at [102, 139] on input "0358468949" at bounding box center [80, 138] width 75 height 12
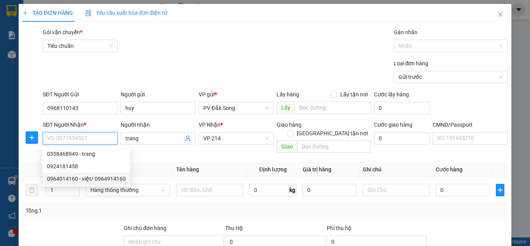
click at [91, 181] on div "0964014160 - việt/ 0964914160" at bounding box center [86, 178] width 79 height 9
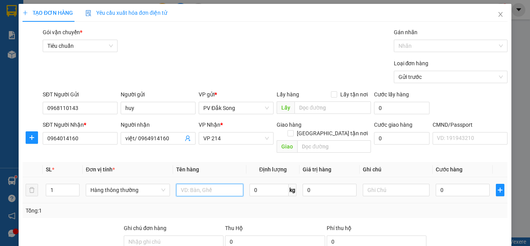
click at [206, 184] on input "text" at bounding box center [209, 190] width 67 height 12
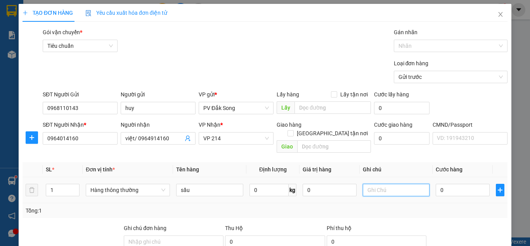
click at [380, 184] on input "text" at bounding box center [396, 190] width 67 height 12
click at [457, 184] on input "0" at bounding box center [463, 190] width 54 height 12
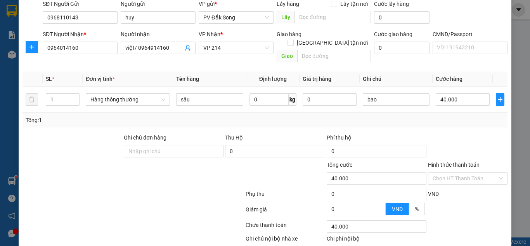
scroll to position [104, 0]
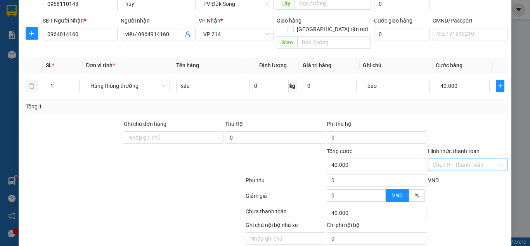
click at [452, 159] on input "Hình thức thanh toán" at bounding box center [465, 165] width 65 height 12
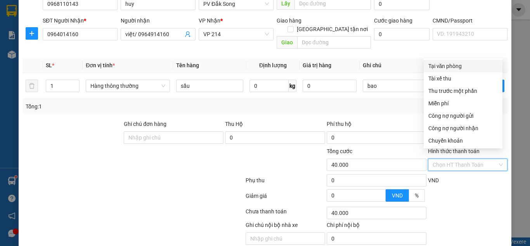
click at [448, 66] on div "Tại văn phòng" at bounding box center [463, 66] width 69 height 9
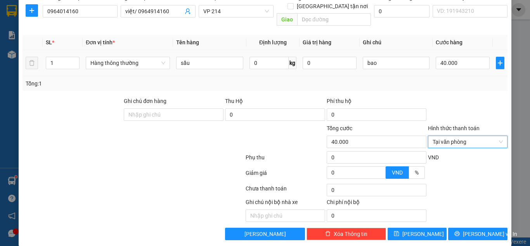
scroll to position [128, 0]
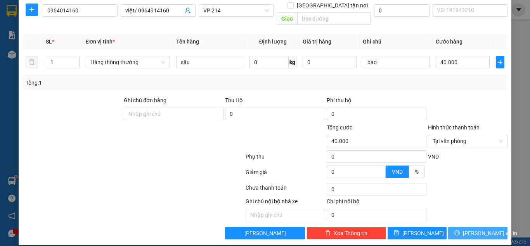
click at [488, 227] on button "[PERSON_NAME] và In" at bounding box center [477, 233] width 59 height 12
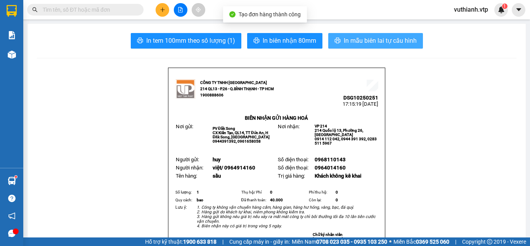
click at [392, 38] on span "In mẫu biên lai tự cấu hình" at bounding box center [380, 41] width 73 height 10
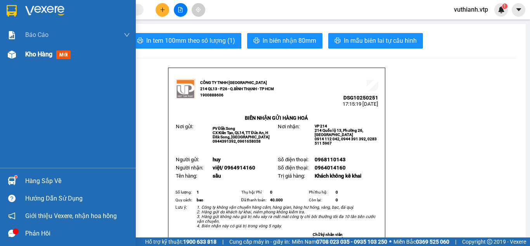
click at [42, 57] on span "Kho hàng" at bounding box center [38, 53] width 27 height 7
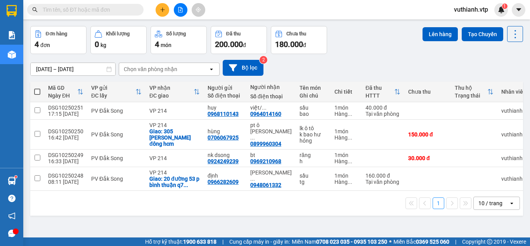
scroll to position [29, 0]
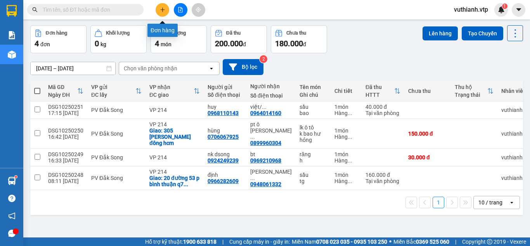
click at [162, 16] on button at bounding box center [163, 10] width 14 height 14
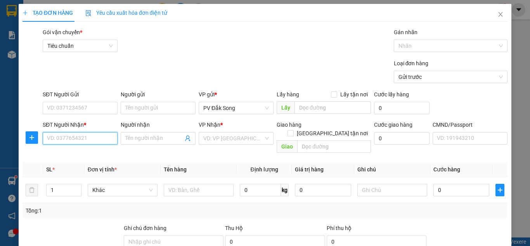
click at [95, 138] on input "SĐT Người Nhận *" at bounding box center [80, 138] width 75 height 12
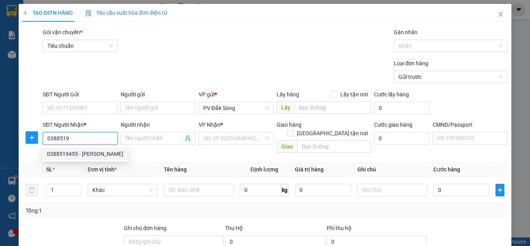
click at [84, 153] on div "0388519455 - [PERSON_NAME]" at bounding box center [85, 153] width 76 height 9
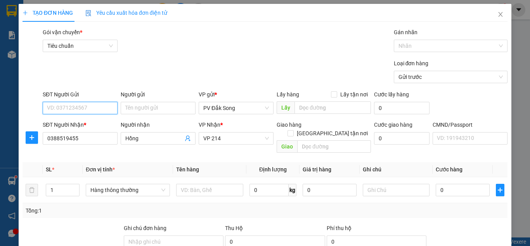
click at [90, 107] on input "SĐT Người Gửi" at bounding box center [80, 108] width 75 height 12
click at [87, 136] on div "0383812242 - Huế" at bounding box center [79, 136] width 65 height 9
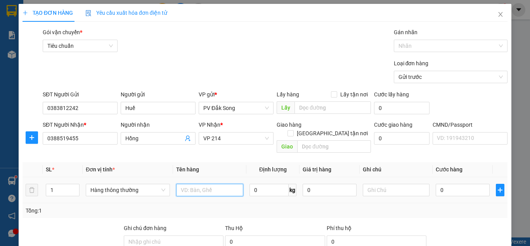
click at [205, 184] on input "text" at bounding box center [209, 190] width 67 height 12
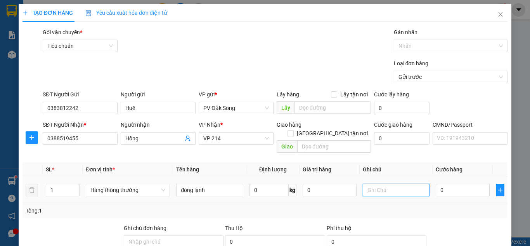
click at [368, 184] on input "text" at bounding box center [396, 190] width 67 height 12
click at [457, 185] on input "0" at bounding box center [463, 190] width 54 height 12
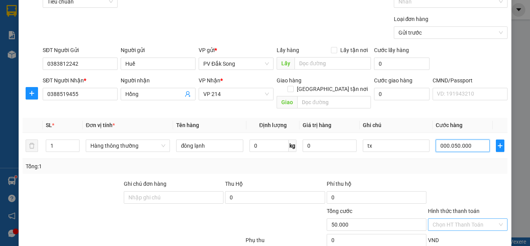
scroll to position [78, 0]
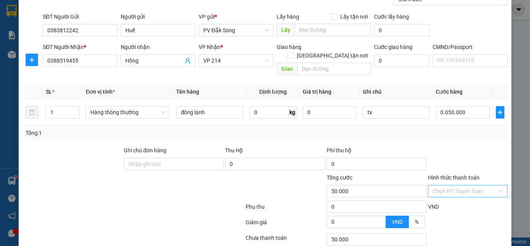
click at [464, 185] on input "Hình thức thanh toán" at bounding box center [465, 191] width 65 height 12
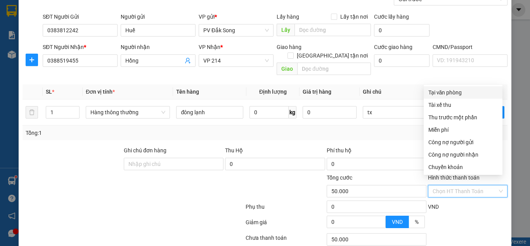
click at [467, 93] on div "Tại văn phòng" at bounding box center [463, 92] width 69 height 9
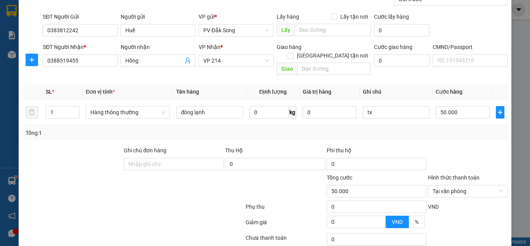
scroll to position [128, 0]
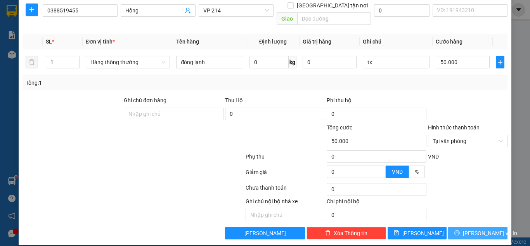
click at [473, 229] on span "[PERSON_NAME] và In" at bounding box center [490, 233] width 54 height 9
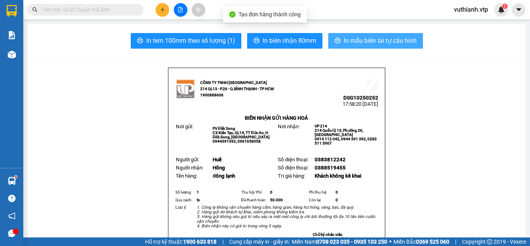
click at [396, 38] on span "In mẫu biên lai tự cấu hình" at bounding box center [380, 41] width 73 height 10
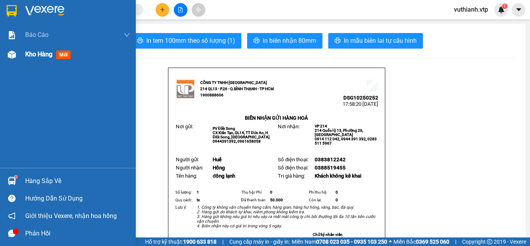
click at [16, 50] on div at bounding box center [12, 55] width 14 height 14
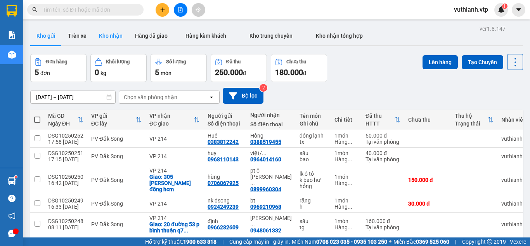
click at [111, 38] on button "Kho nhận" at bounding box center [111, 35] width 36 height 19
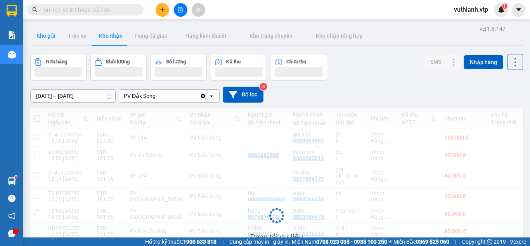
click at [39, 38] on button "Kho gửi" at bounding box center [45, 35] width 31 height 19
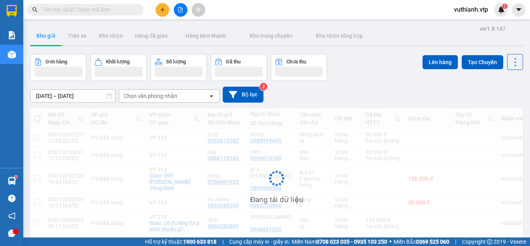
click at [39, 38] on button "Kho gửi" at bounding box center [45, 35] width 31 height 19
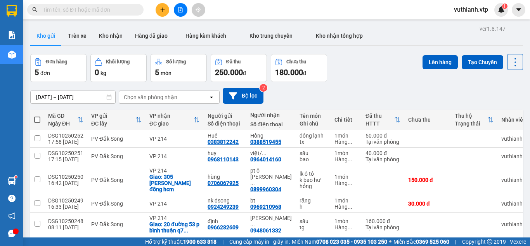
click at [508, 82] on div "[DATE] – [DATE] Press the down arrow key to interact with the calendar and sele…" at bounding box center [276, 96] width 493 height 28
click at [161, 9] on icon "plus" at bounding box center [162, 9] width 5 height 5
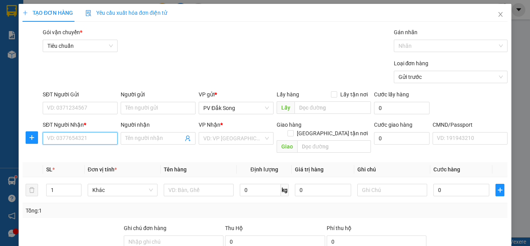
click at [102, 136] on input "SĐT Người Nhận *" at bounding box center [80, 138] width 75 height 12
click at [112, 150] on div "0984245817 - dịu" at bounding box center [79, 154] width 74 height 12
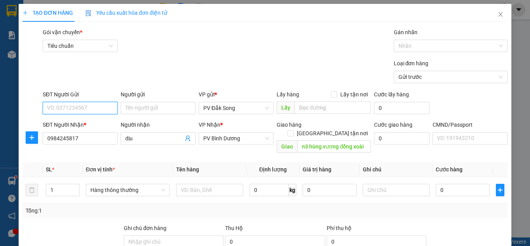
click at [94, 106] on input "SĐT Người Gửi" at bounding box center [80, 108] width 75 height 12
click at [84, 122] on div "0972912721 - c yên" at bounding box center [79, 123] width 65 height 9
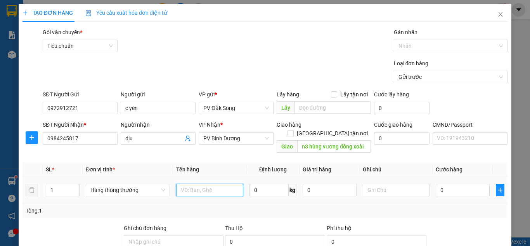
click at [215, 184] on input "text" at bounding box center [209, 190] width 67 height 12
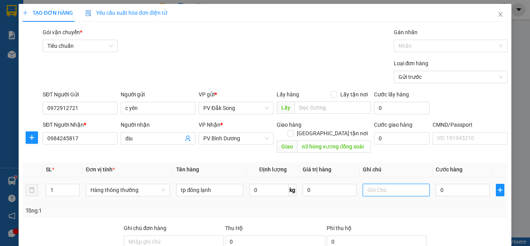
click at [395, 184] on input "text" at bounding box center [396, 190] width 67 height 12
click at [444, 184] on input "0" at bounding box center [463, 190] width 54 height 12
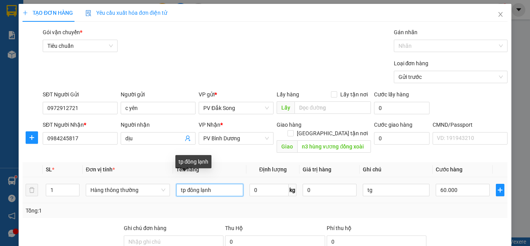
click at [211, 184] on input "tp đông lạnh" at bounding box center [209, 190] width 67 height 12
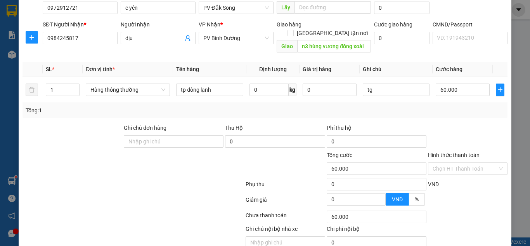
scroll to position [128, 0]
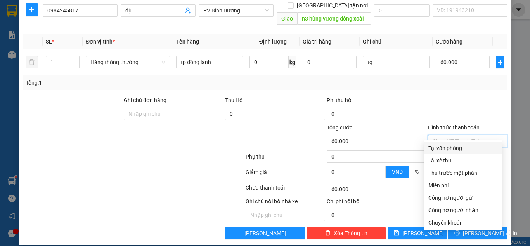
click at [454, 135] on input "Hình thức thanh toán" at bounding box center [465, 141] width 65 height 12
click at [453, 143] on div "Tại văn phòng" at bounding box center [463, 148] width 79 height 12
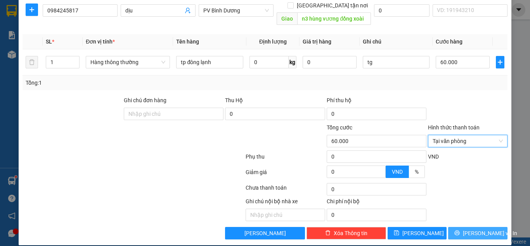
click at [476, 229] on span "[PERSON_NAME] và In" at bounding box center [490, 233] width 54 height 9
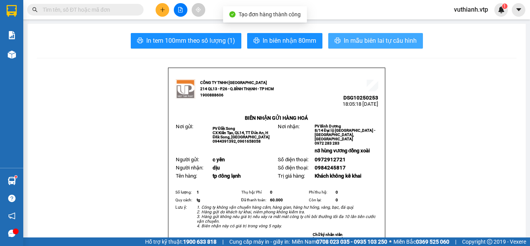
click at [355, 41] on span "In mẫu biên lai tự cấu hình" at bounding box center [380, 41] width 73 height 10
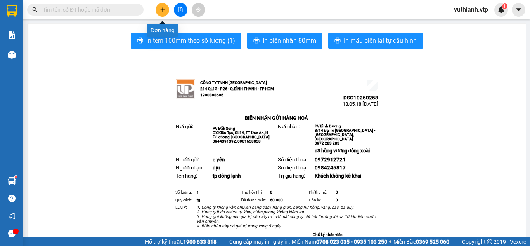
click at [160, 9] on icon "plus" at bounding box center [162, 9] width 5 height 5
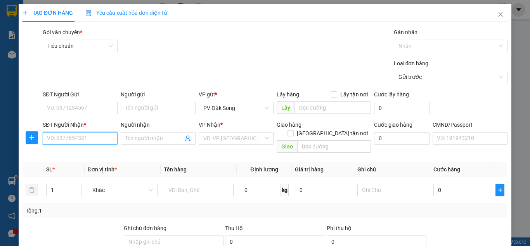
click at [76, 134] on input "SĐT Người Nhận *" at bounding box center [80, 138] width 75 height 12
click at [144, 139] on input "Người nhận" at bounding box center [154, 138] width 58 height 9
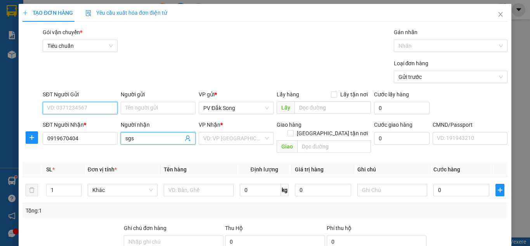
click at [90, 108] on input "SĐT Người Gửi" at bounding box center [80, 108] width 75 height 12
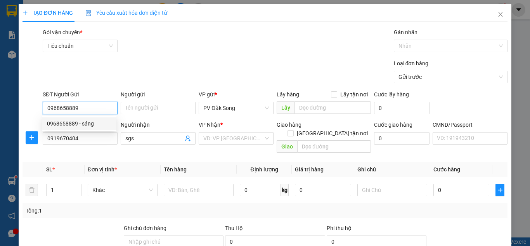
click at [90, 118] on div "0968658889 - sáng" at bounding box center [79, 123] width 74 height 12
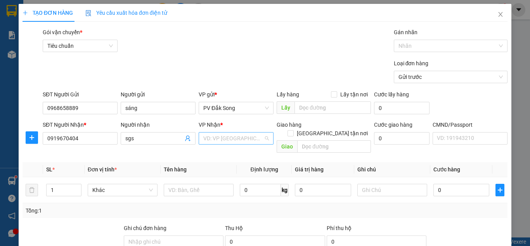
click at [205, 139] on input "search" at bounding box center [233, 138] width 60 height 12
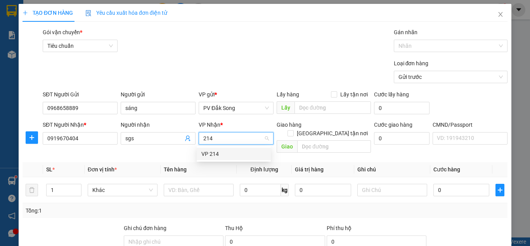
click at [207, 151] on div "VP 214" at bounding box center [233, 153] width 65 height 9
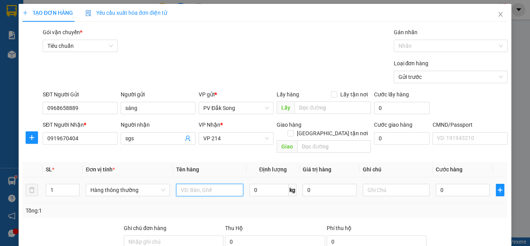
click at [208, 184] on input "text" at bounding box center [209, 190] width 67 height 12
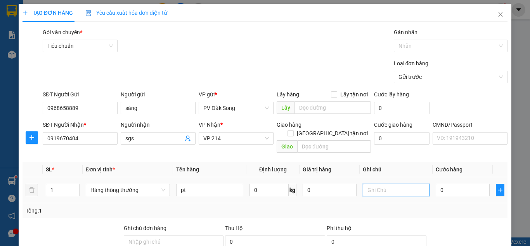
click at [396, 184] on input "text" at bounding box center [396, 190] width 67 height 12
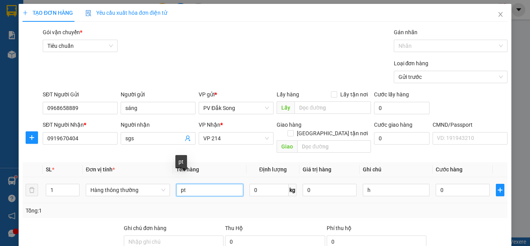
click at [197, 184] on input "pt" at bounding box center [209, 190] width 67 height 12
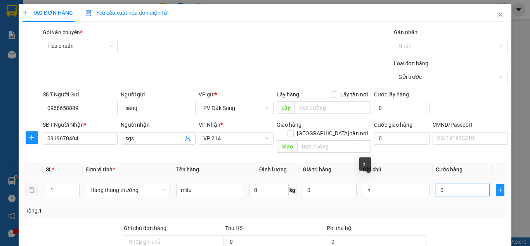
click at [448, 185] on input "0" at bounding box center [463, 190] width 54 height 12
click at [455, 208] on div "Tổng: 1" at bounding box center [265, 210] width 485 height 15
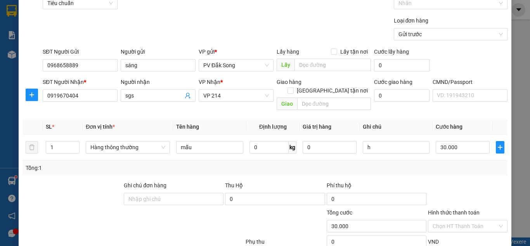
scroll to position [128, 0]
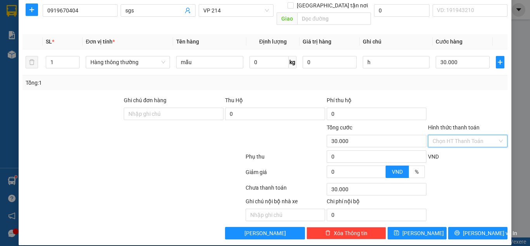
click at [450, 135] on input "Hình thức thanh toán" at bounding box center [465, 141] width 65 height 12
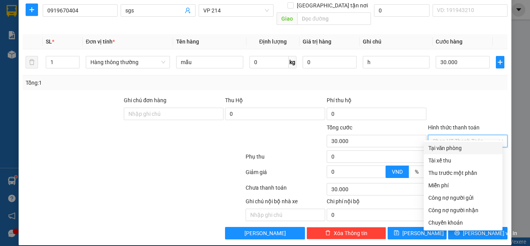
click at [450, 144] on div "Tại văn phòng" at bounding box center [463, 148] width 69 height 9
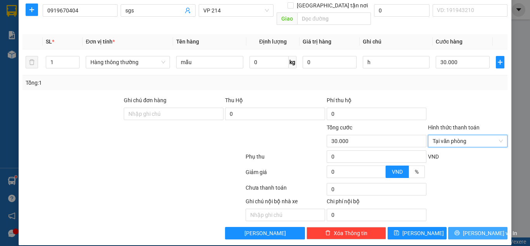
click at [484, 229] on span "[PERSON_NAME] và In" at bounding box center [490, 233] width 54 height 9
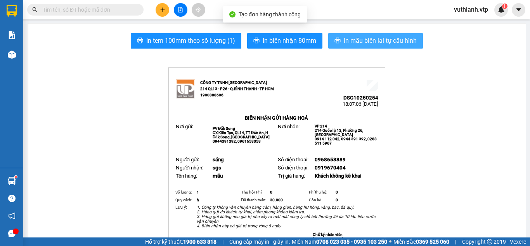
drag, startPoint x: 388, startPoint y: 41, endPoint x: 384, endPoint y: 44, distance: 5.0
click at [388, 41] on span "In mẫu biên lai tự cấu hình" at bounding box center [380, 41] width 73 height 10
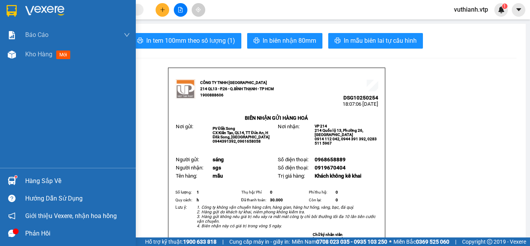
drag, startPoint x: 21, startPoint y: 49, endPoint x: 70, endPoint y: 69, distance: 53.1
click at [21, 50] on div "Kho hàng mới" at bounding box center [68, 54] width 136 height 19
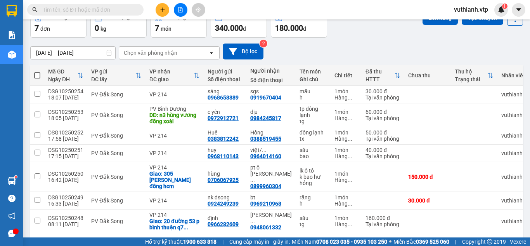
scroll to position [43, 0]
